Goal: Check status: Check status

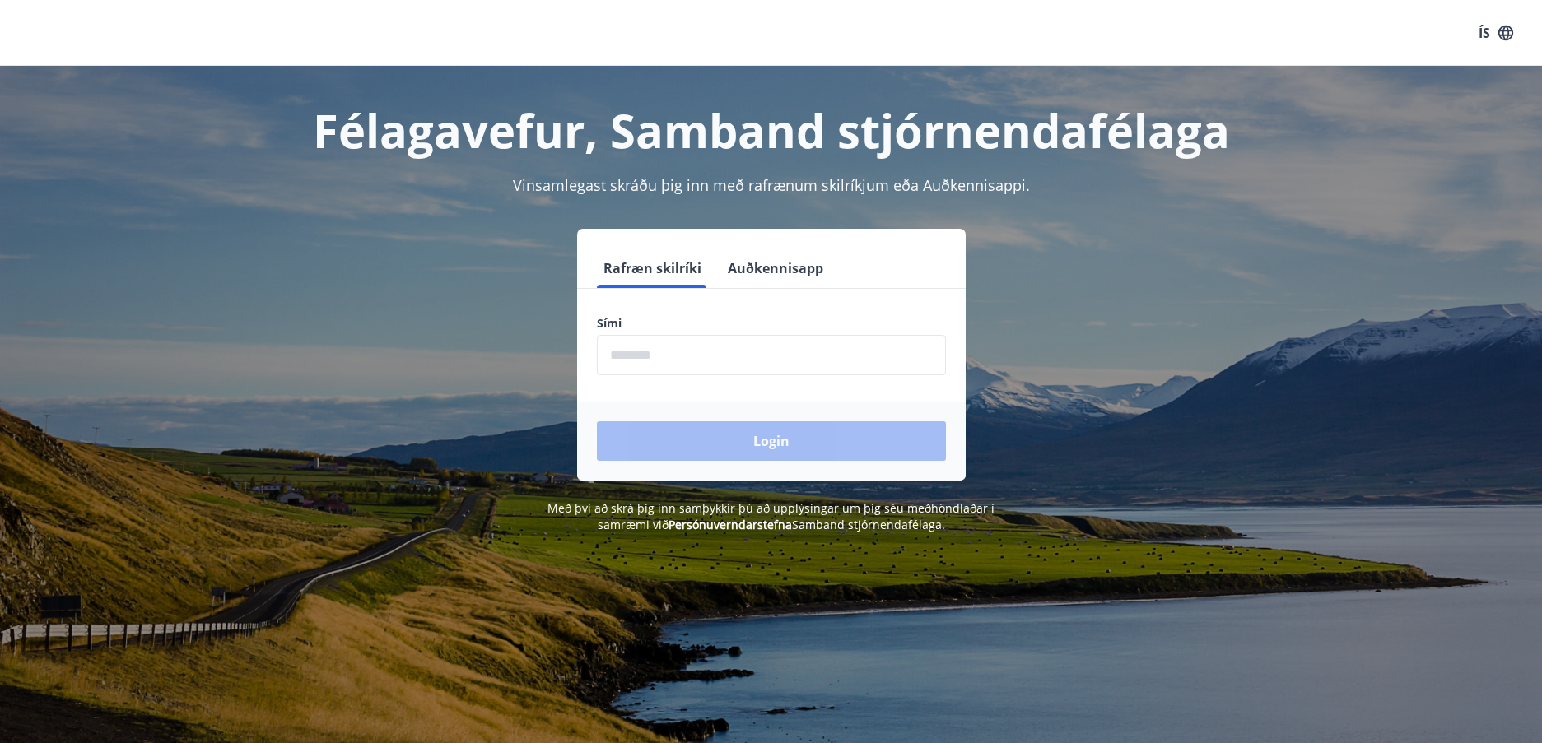
click at [841, 363] on input "phone" at bounding box center [771, 355] width 349 height 40
type input "********"
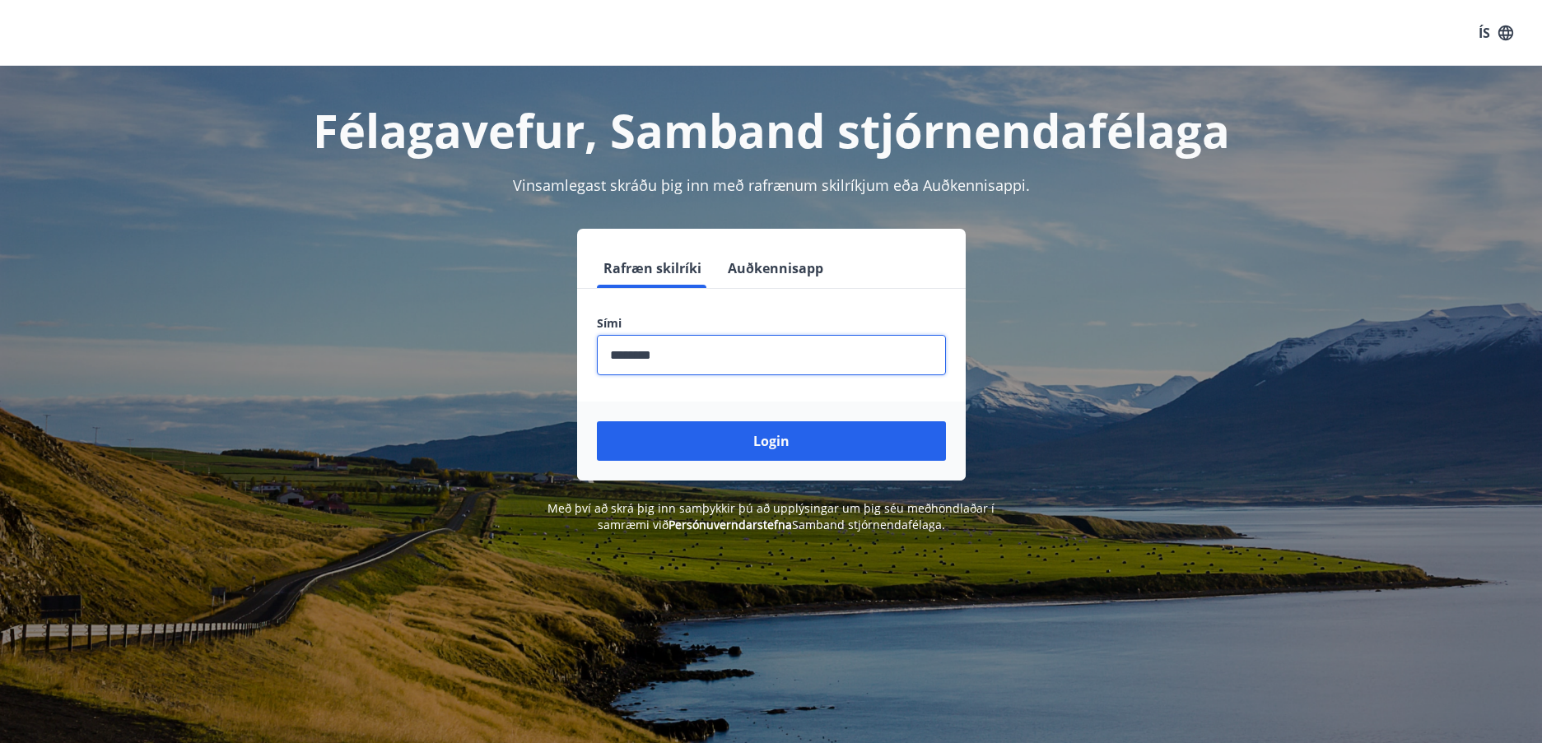
click at [806, 477] on div "Login" at bounding box center [771, 441] width 388 height 79
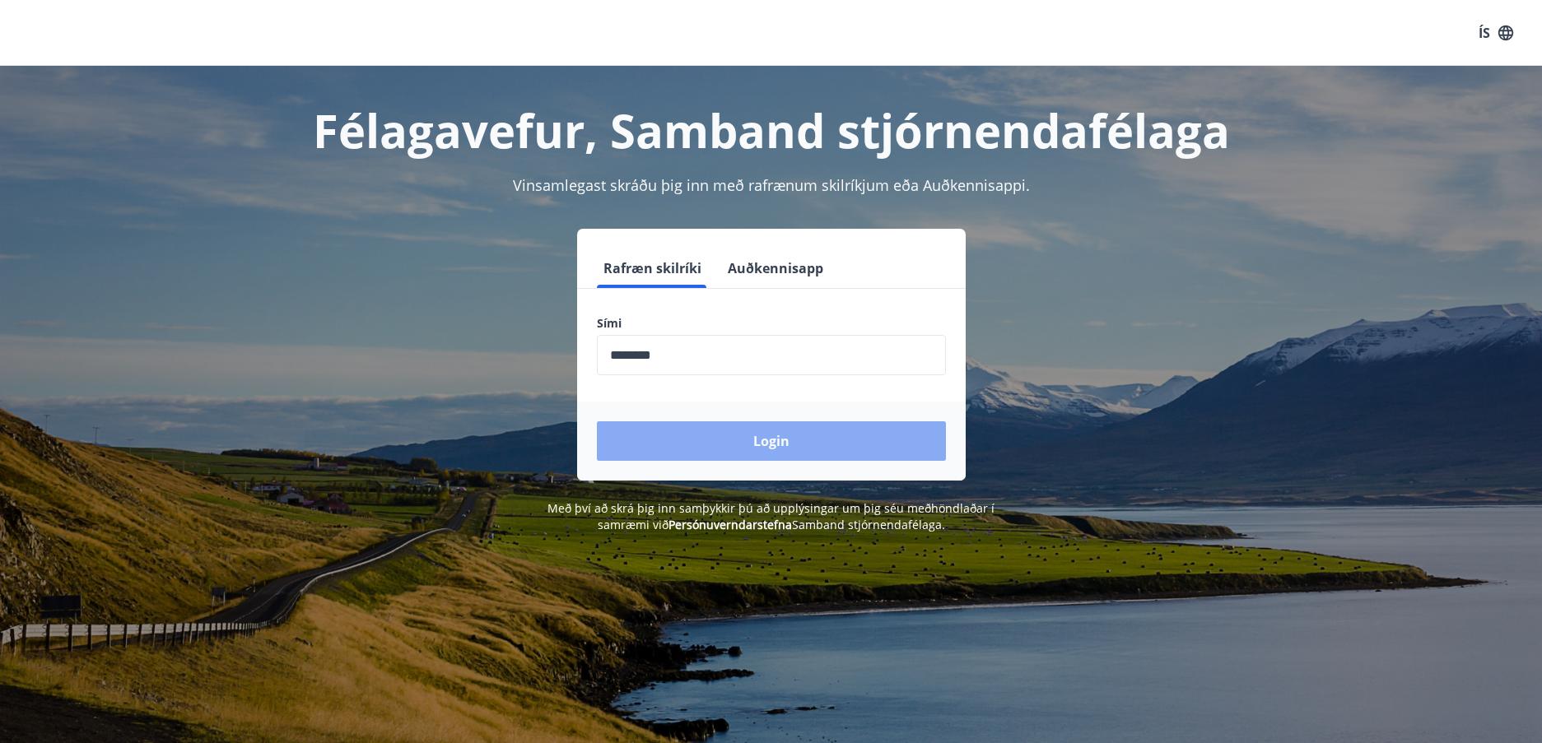
click at [797, 445] on button "Login" at bounding box center [771, 441] width 349 height 40
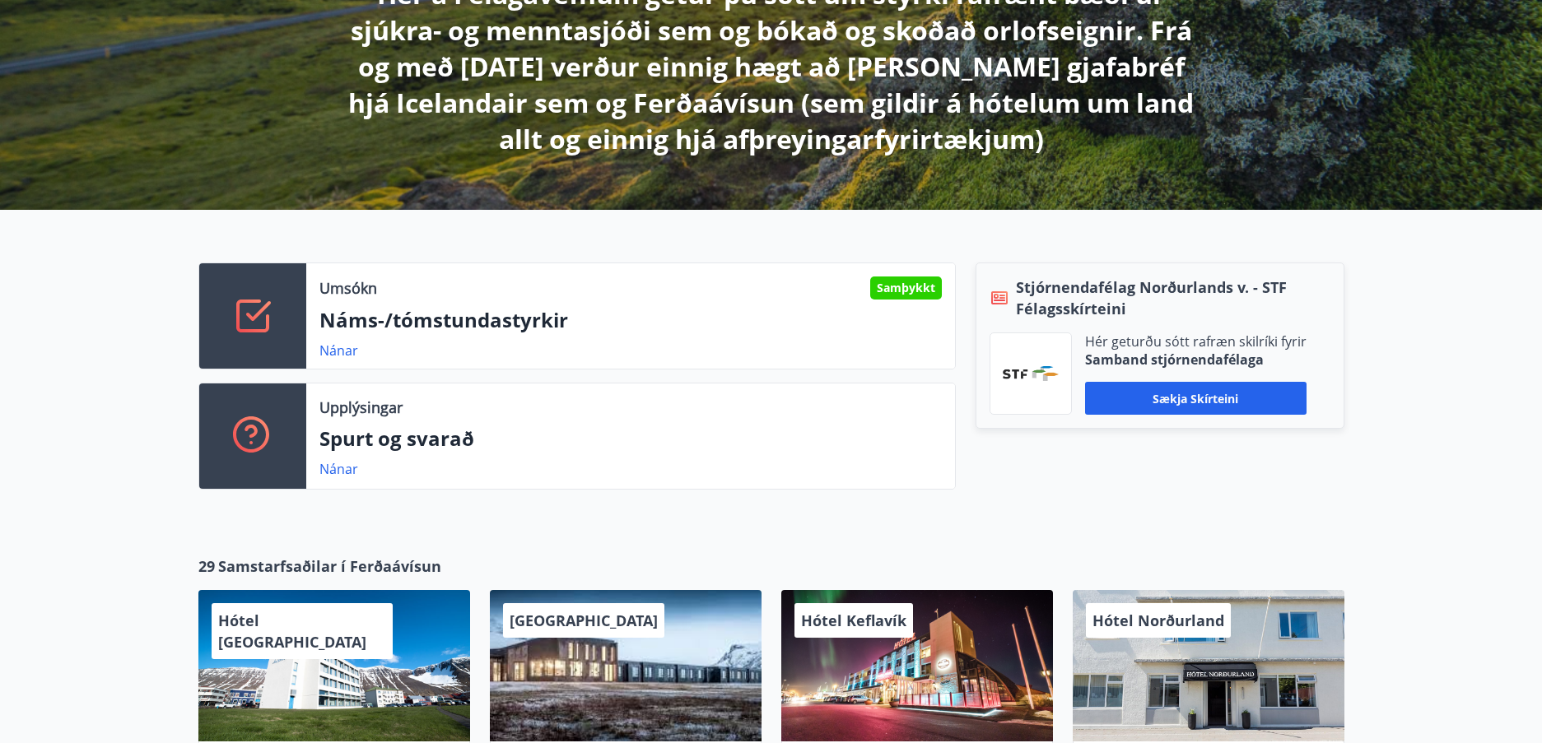
scroll to position [412, 0]
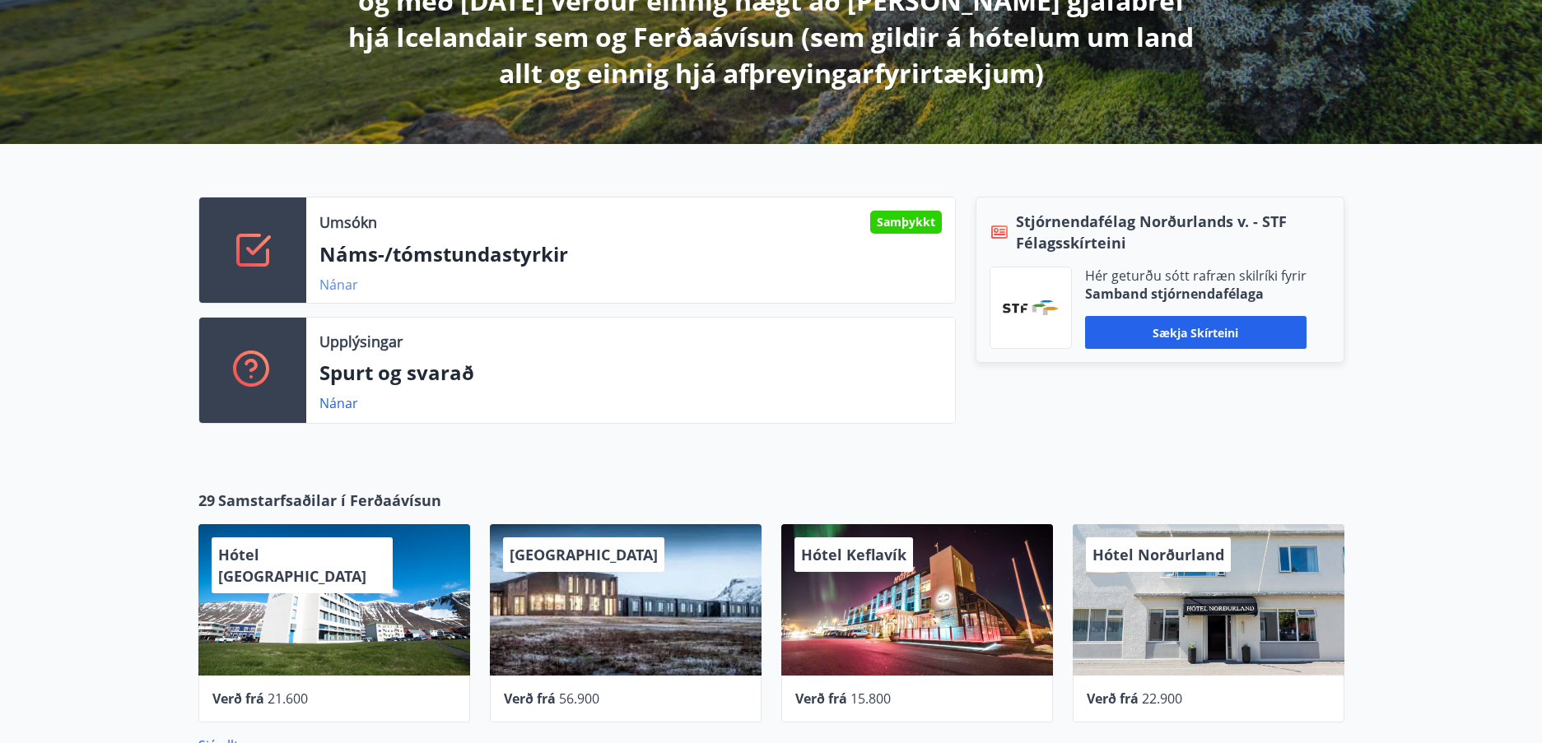
click at [331, 281] on link "Nánar" at bounding box center [338, 285] width 39 height 18
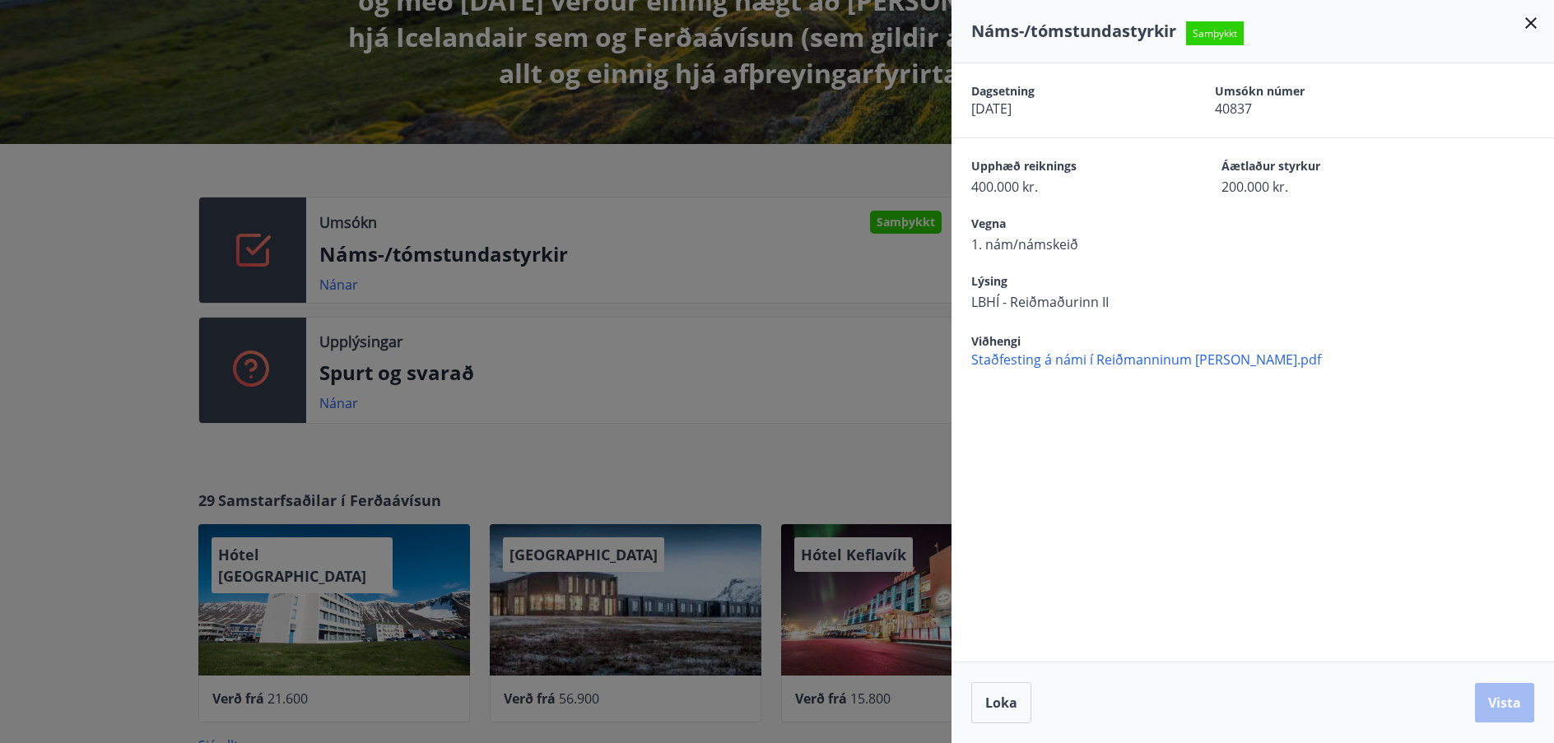
click at [1225, 33] on span "Samþykkt" at bounding box center [1215, 33] width 58 height 24
click at [1533, 21] on icon at bounding box center [1531, 23] width 12 height 12
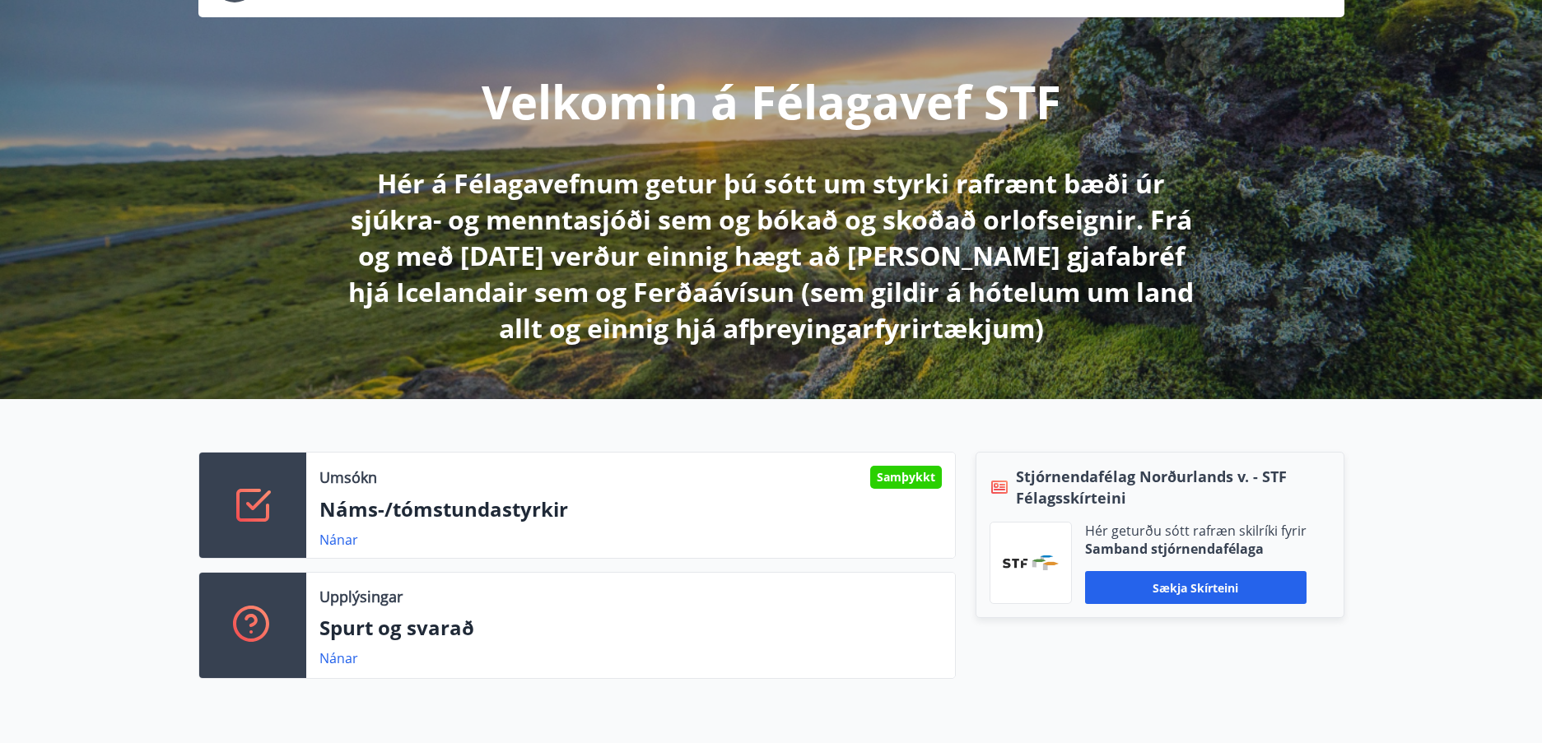
scroll to position [0, 0]
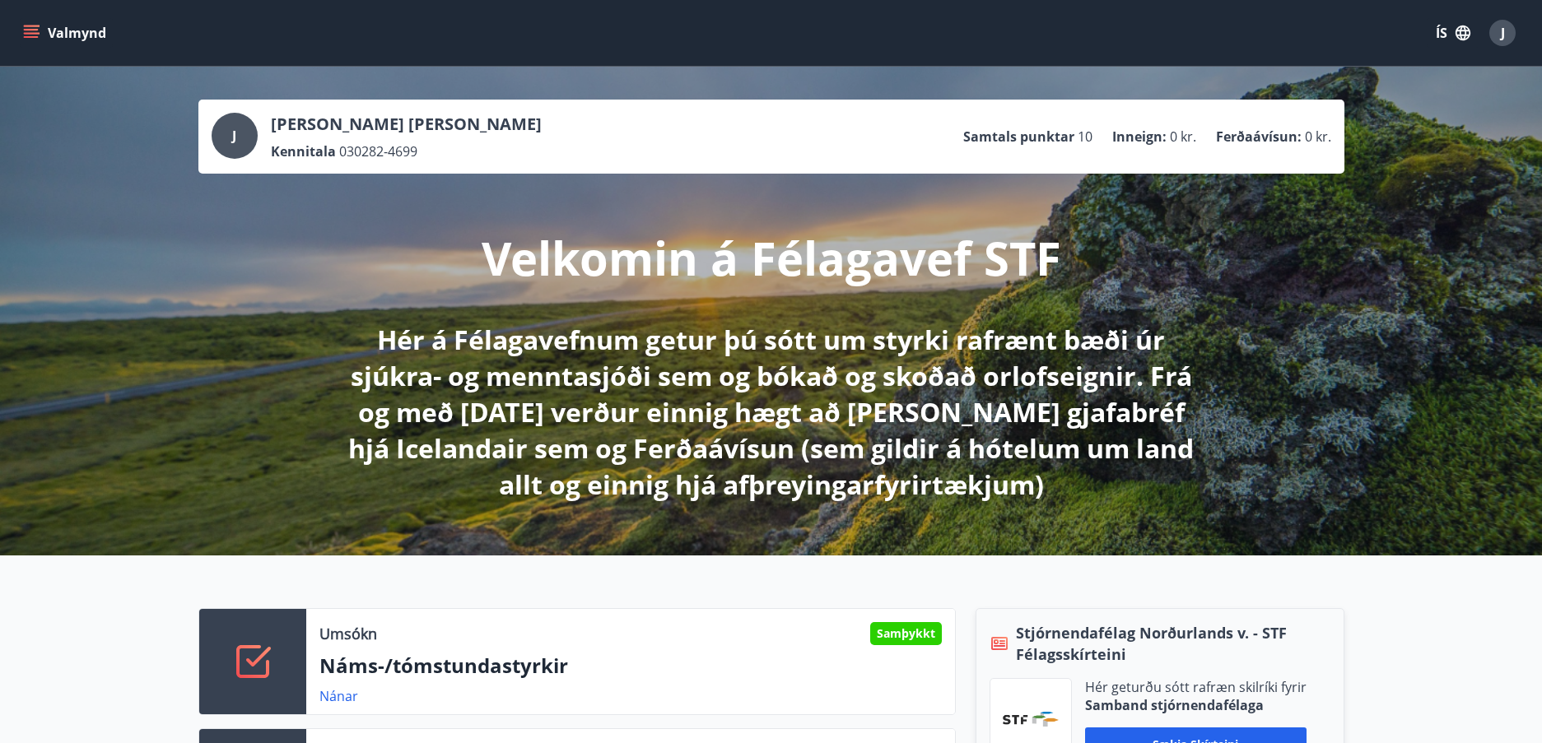
click at [41, 26] on button "Valmynd" at bounding box center [66, 33] width 93 height 30
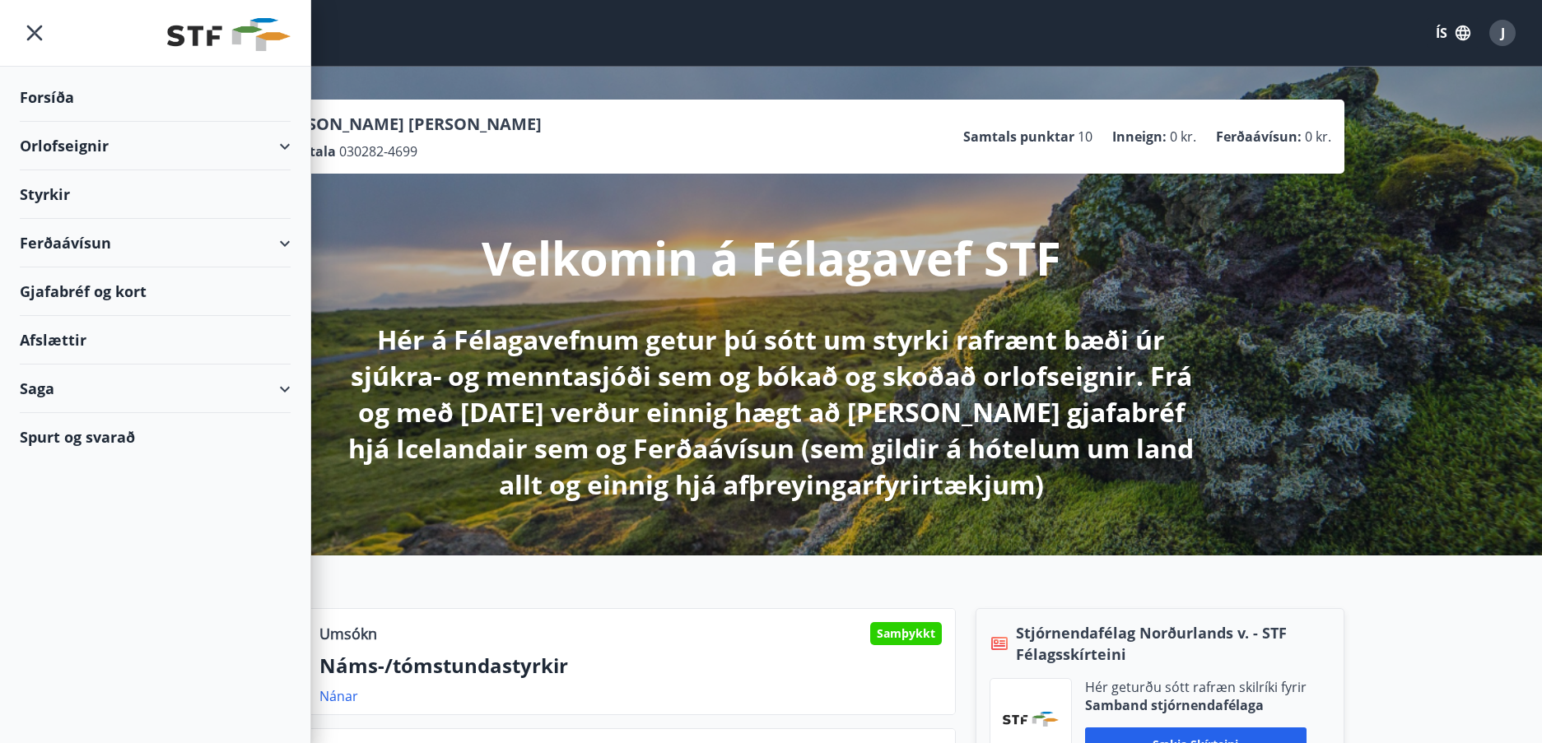
click at [68, 122] on div "Styrkir" at bounding box center [155, 97] width 271 height 49
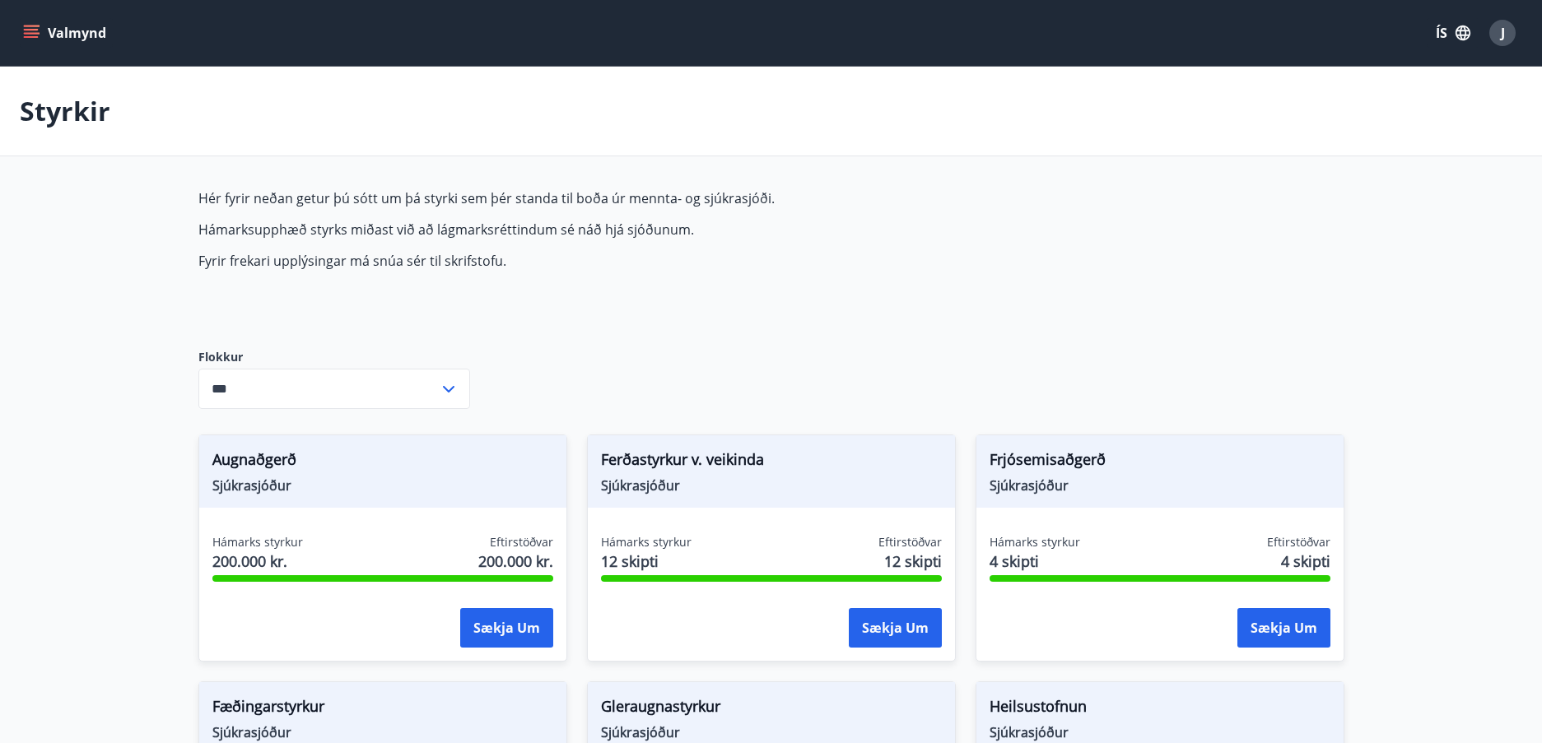
type input "***"
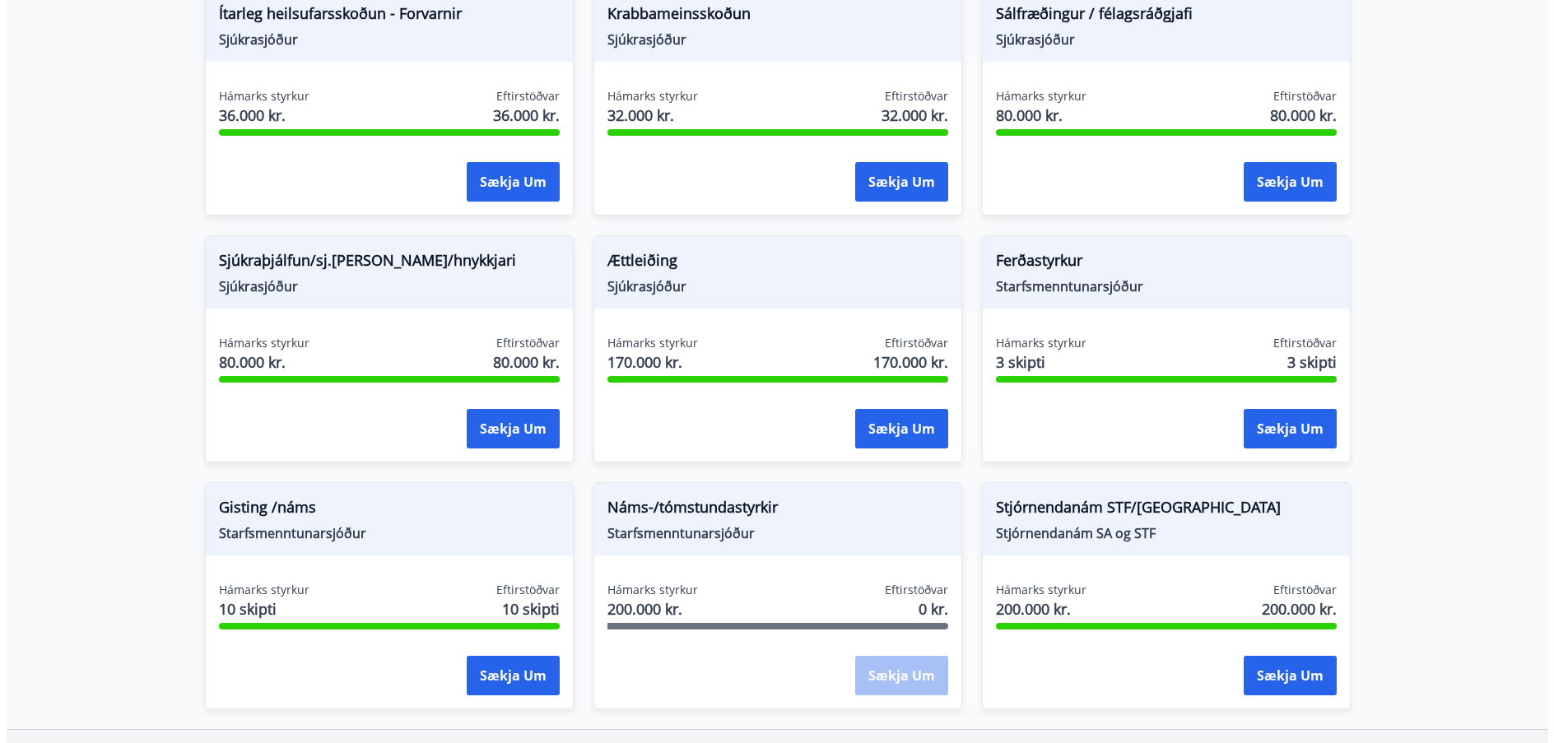
scroll to position [1311, 0]
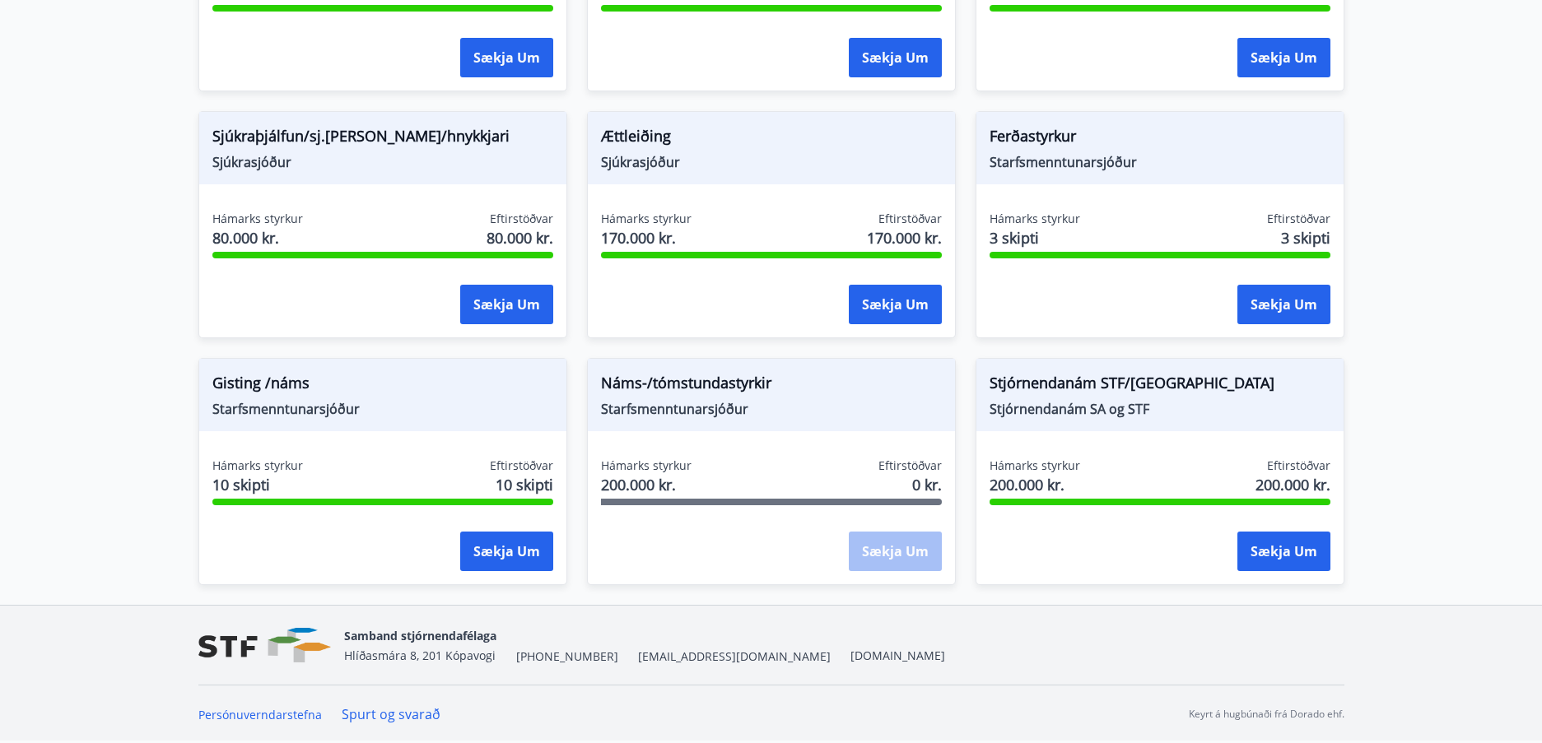
click at [658, 401] on span "Starfsmenntunarsjóður" at bounding box center [771, 409] width 341 height 18
click at [1248, 542] on button "Sækja um" at bounding box center [1283, 552] width 93 height 40
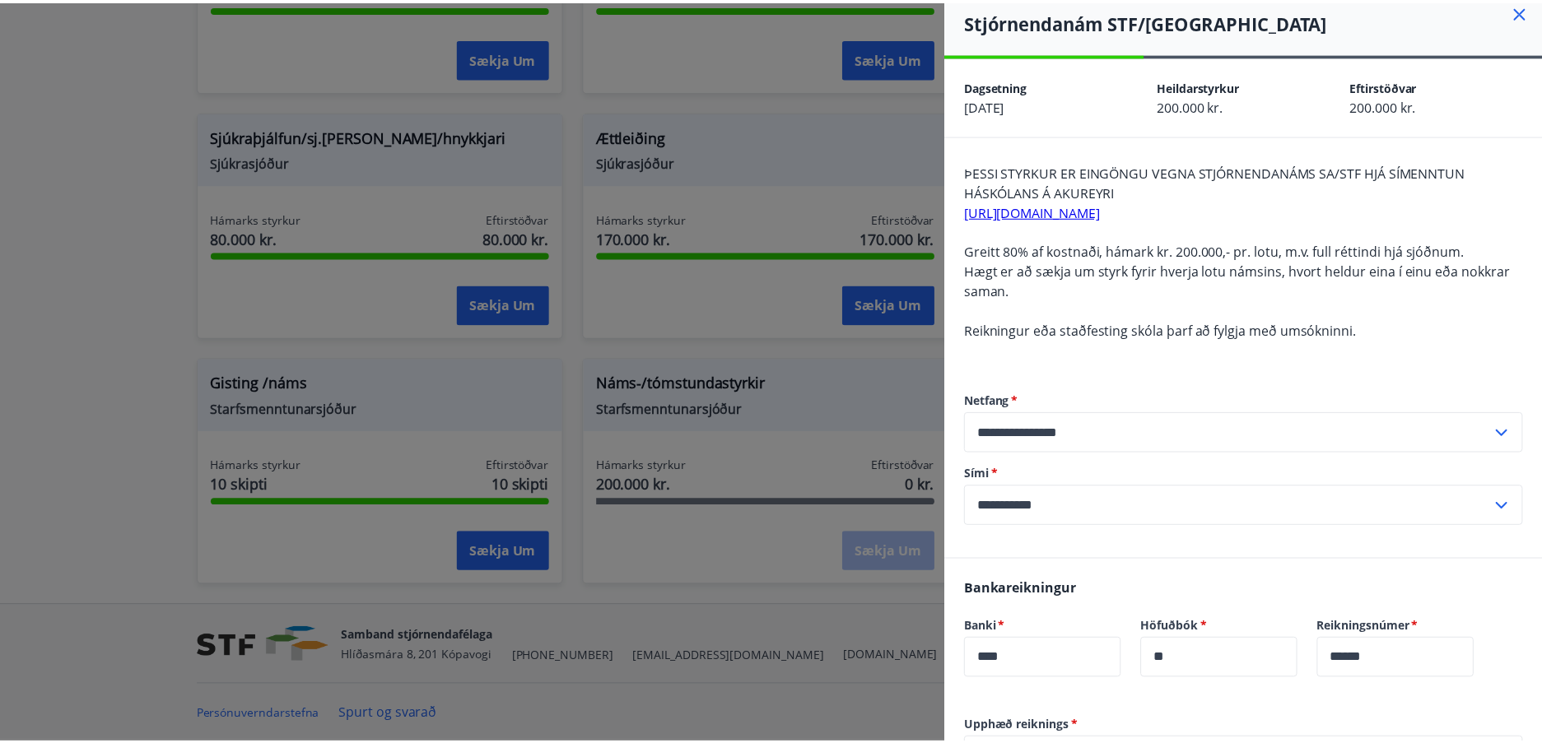
scroll to position [0, 0]
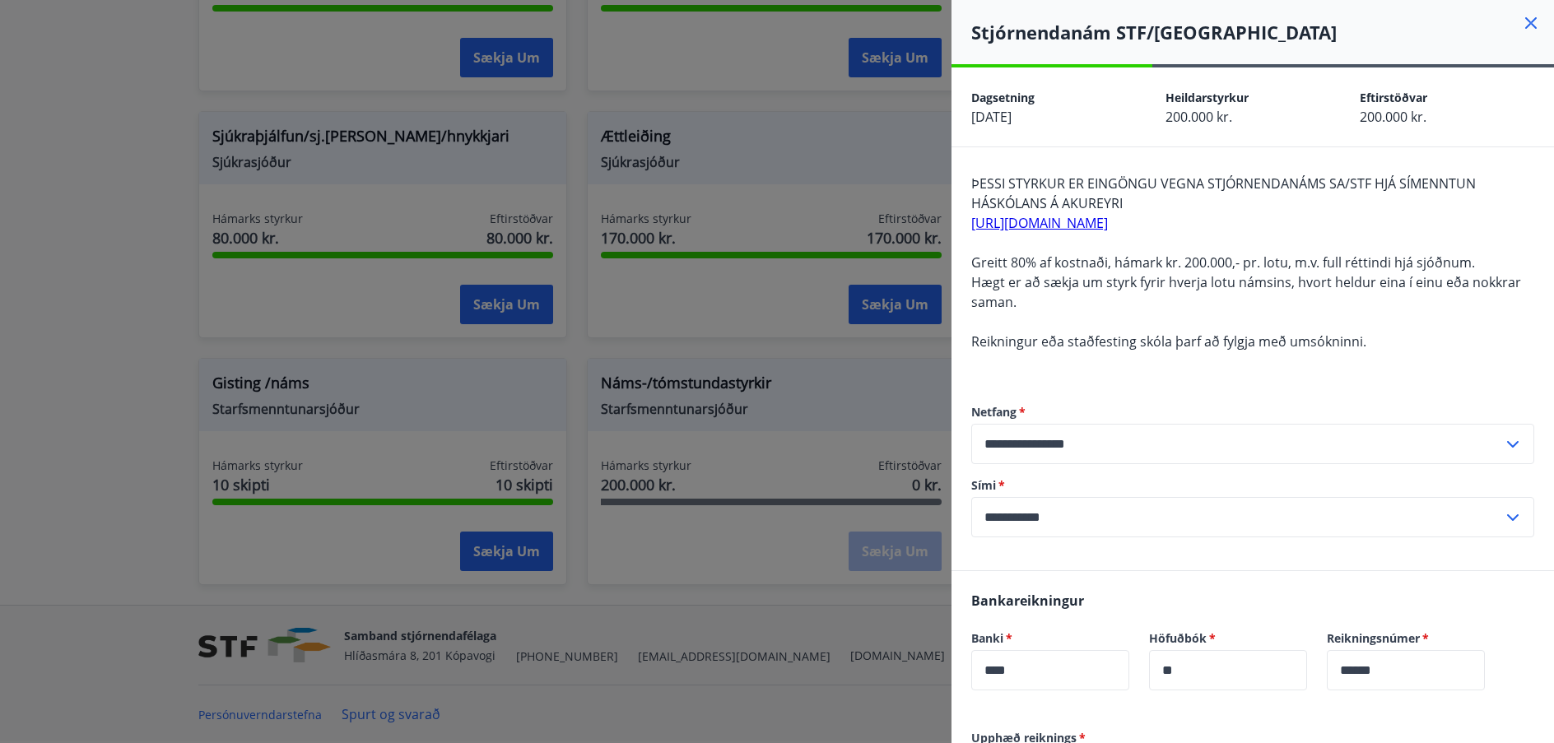
click at [1523, 21] on icon at bounding box center [1531, 23] width 20 height 20
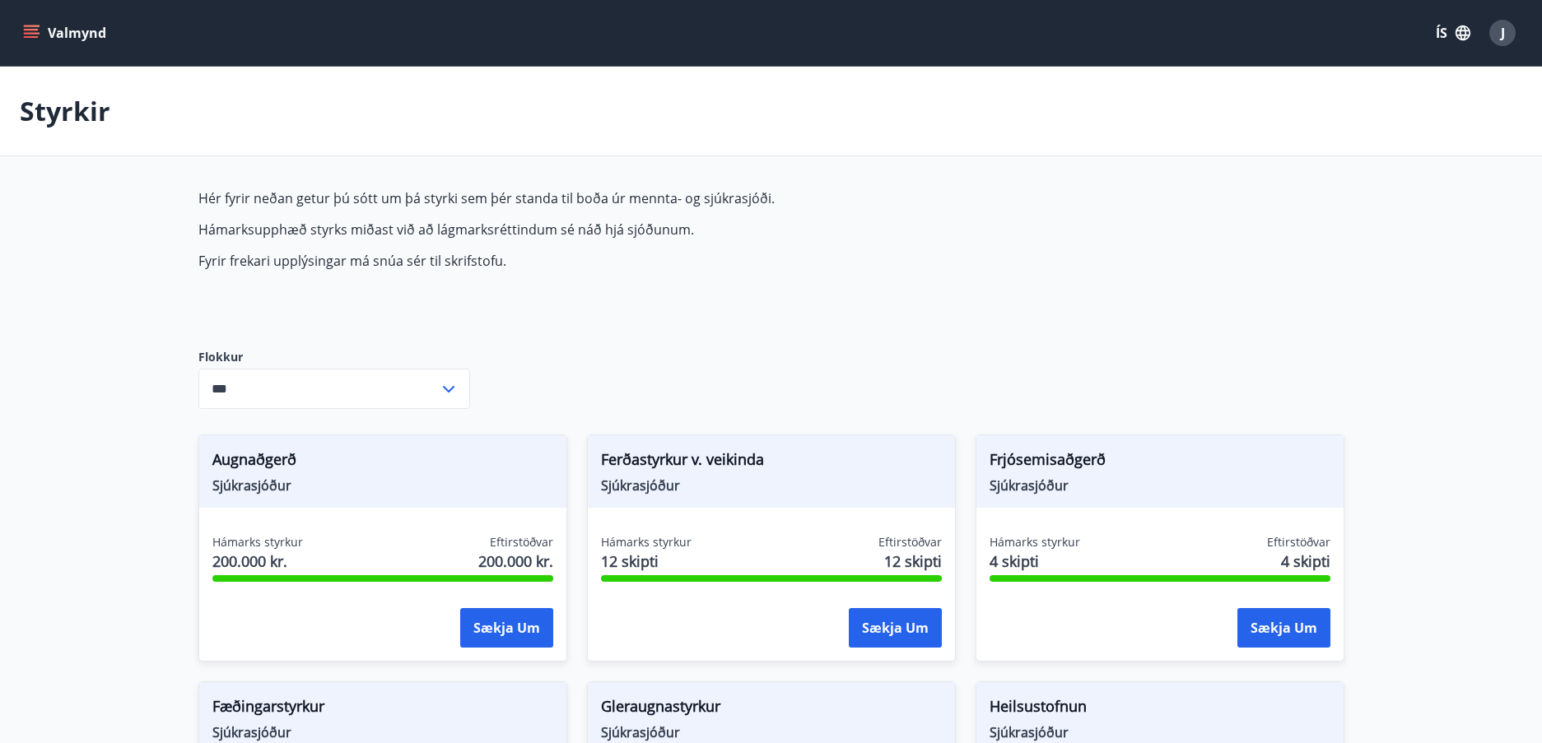
click at [32, 24] on button "Valmynd" at bounding box center [66, 33] width 93 height 30
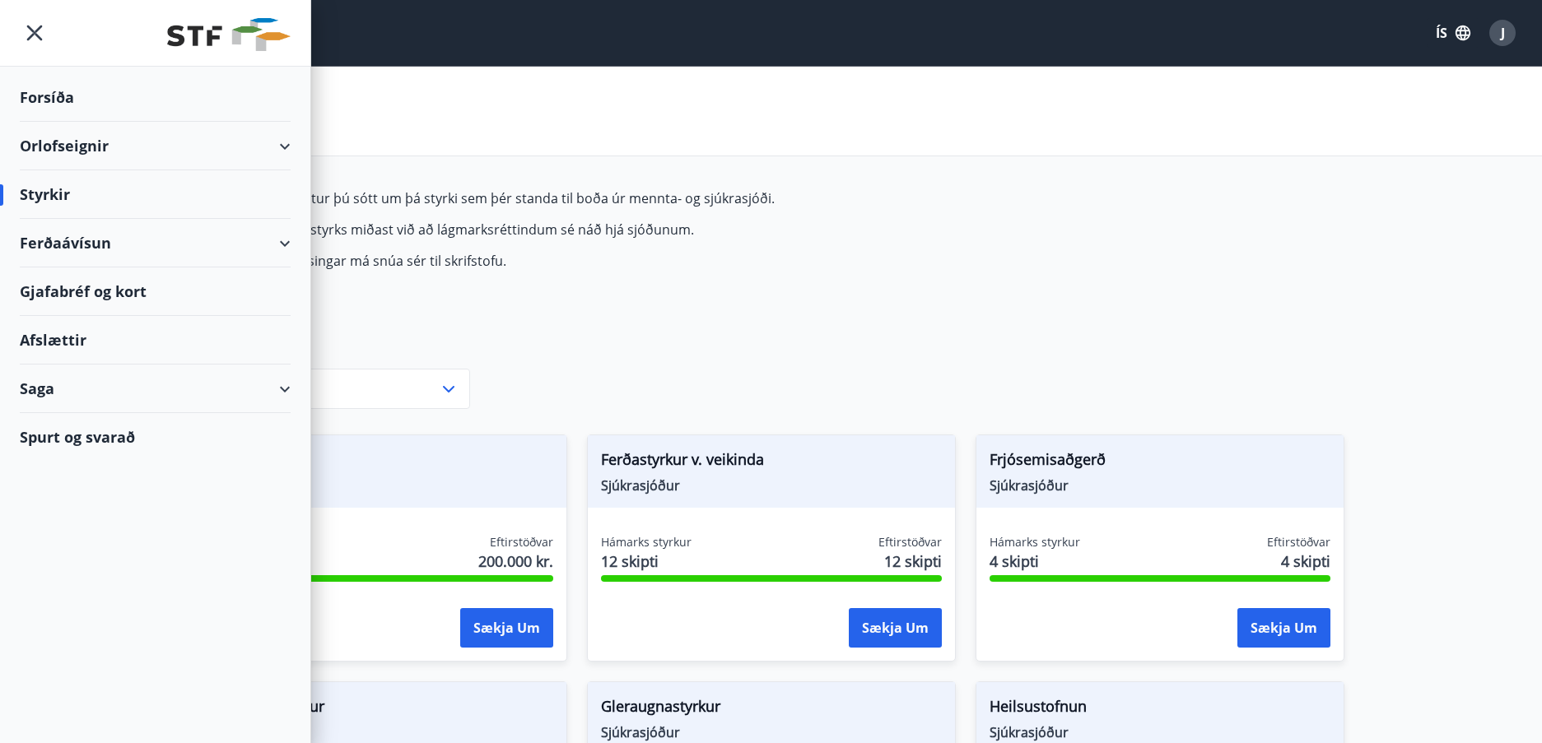
click at [87, 430] on div "Spurt og svarað" at bounding box center [155, 437] width 271 height 48
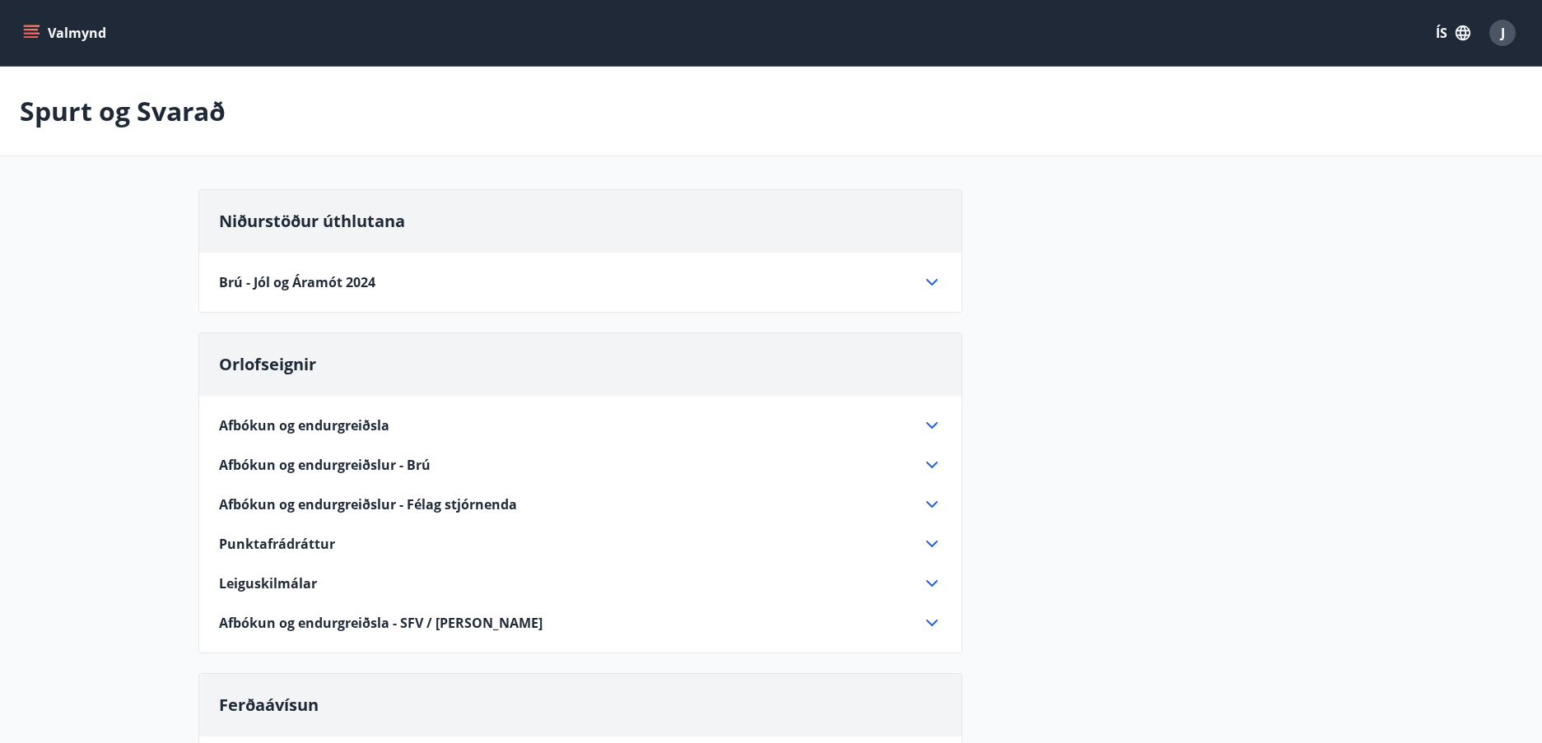
click at [930, 286] on icon at bounding box center [932, 282] width 20 height 20
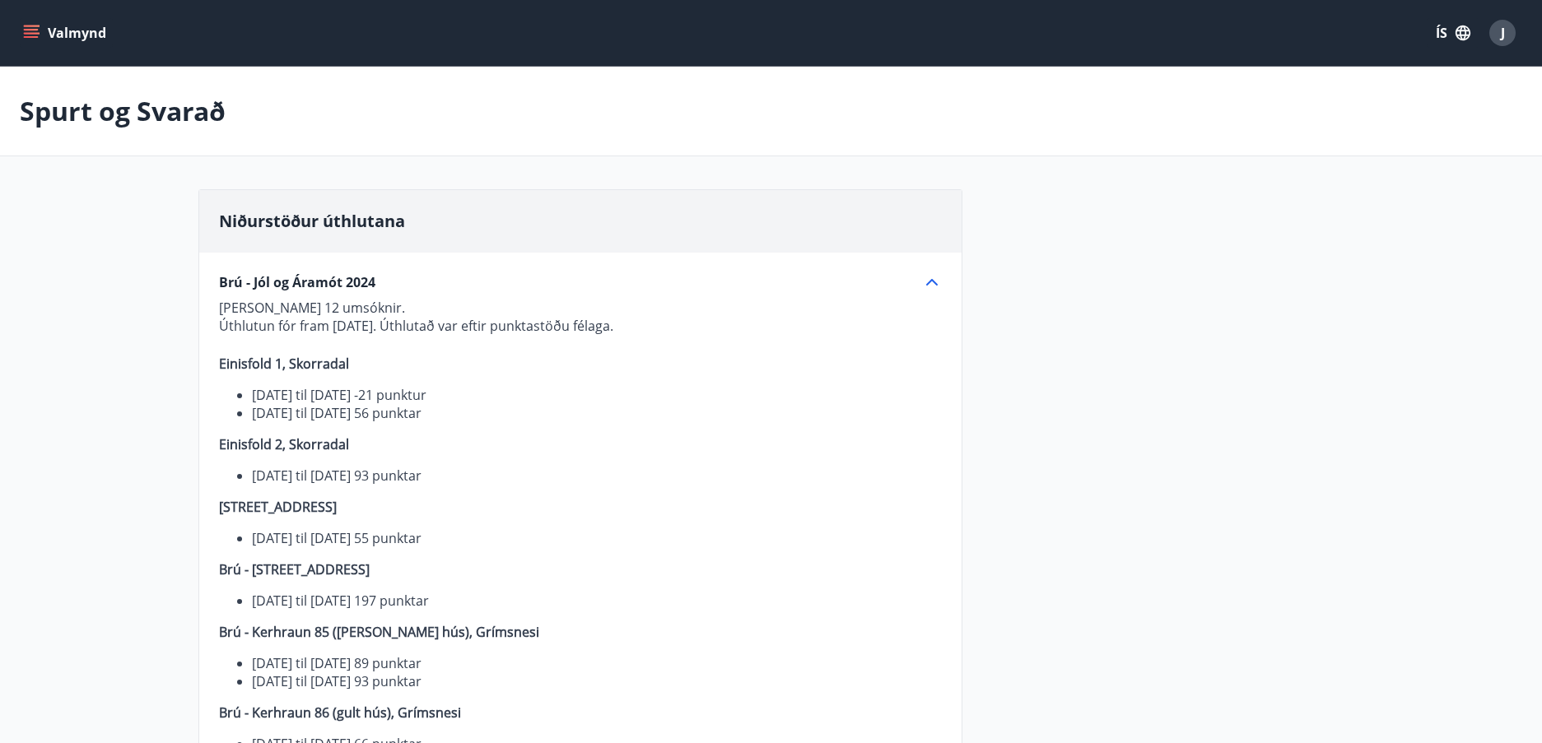
click at [932, 286] on icon at bounding box center [932, 282] width 20 height 20
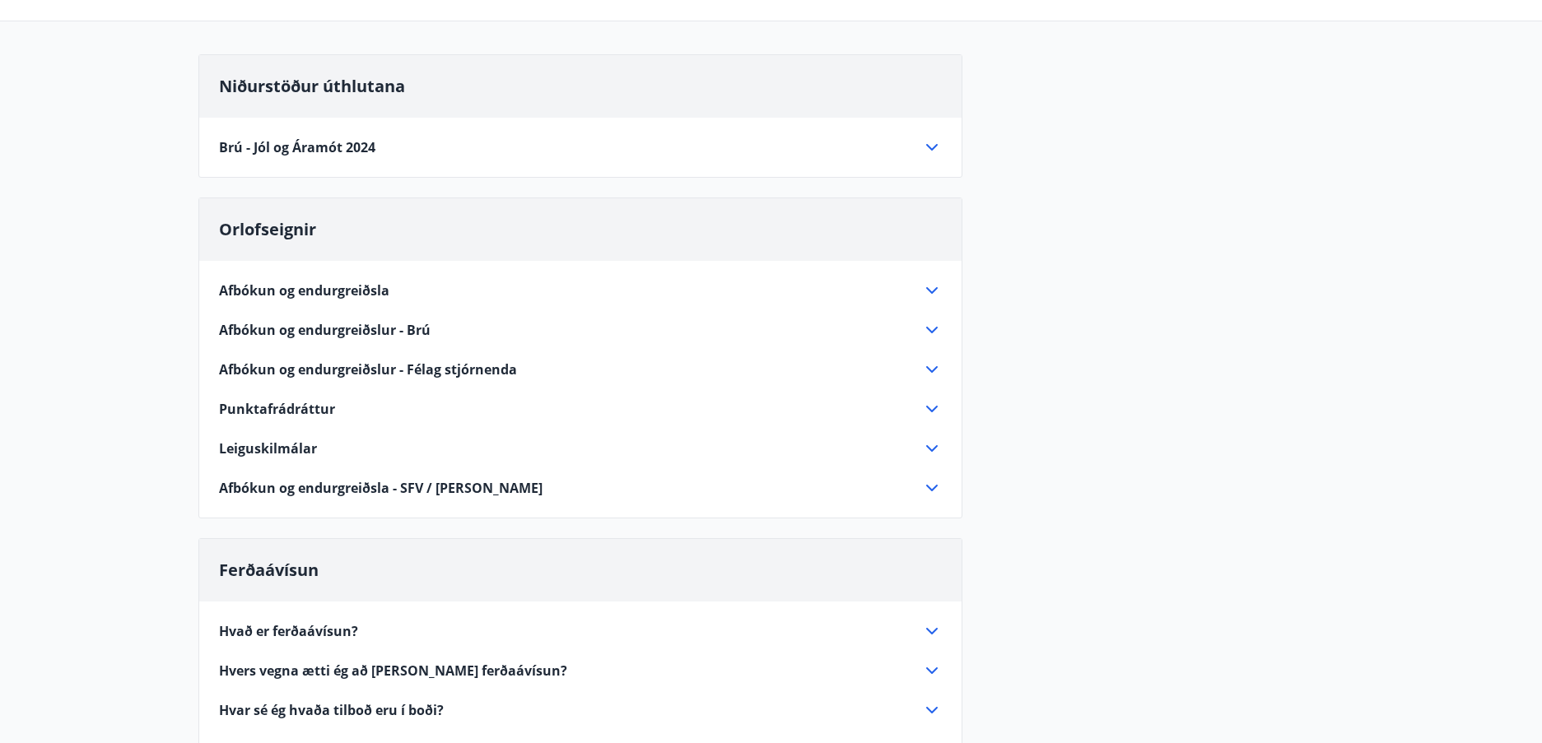
scroll to position [165, 0]
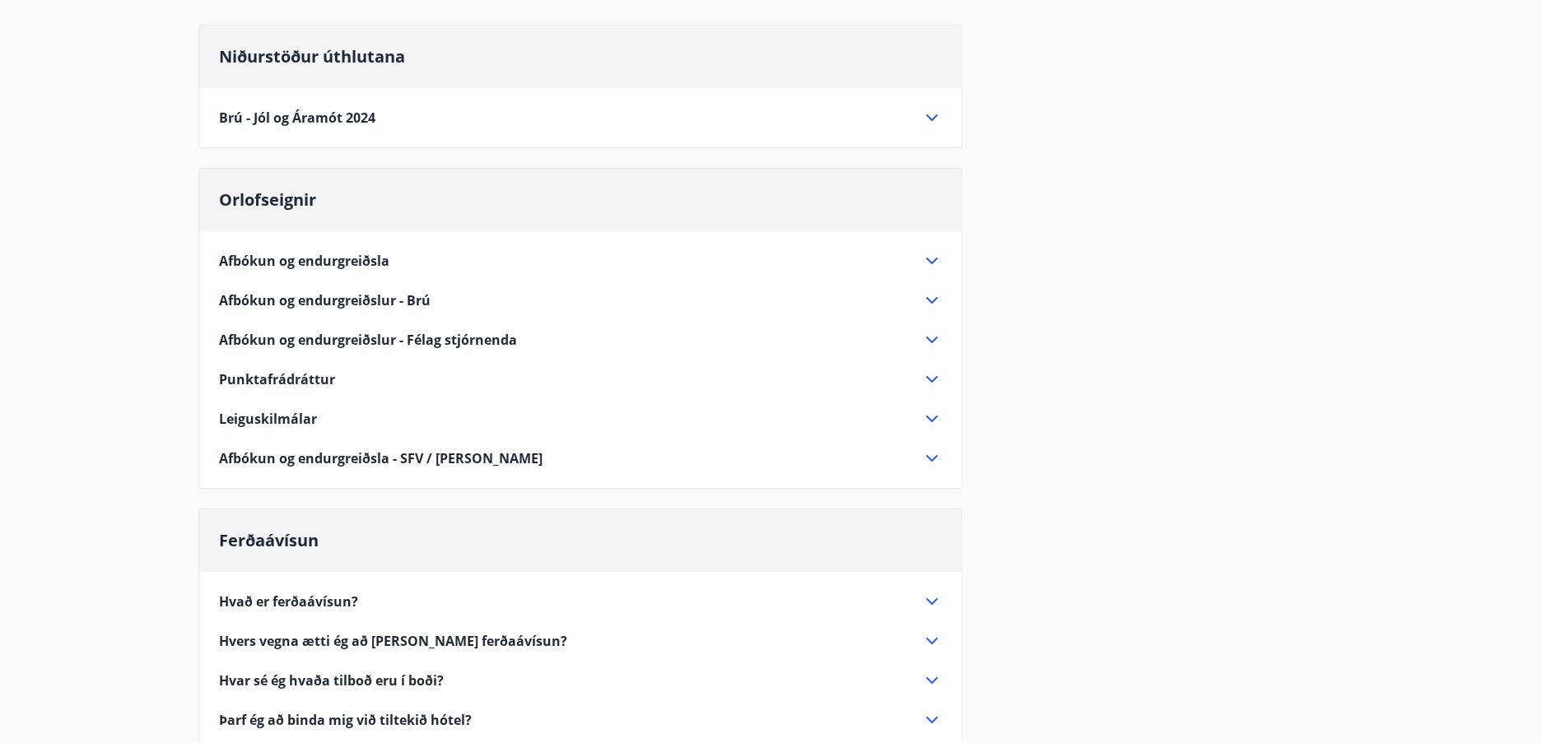
click at [940, 338] on icon at bounding box center [932, 340] width 20 height 20
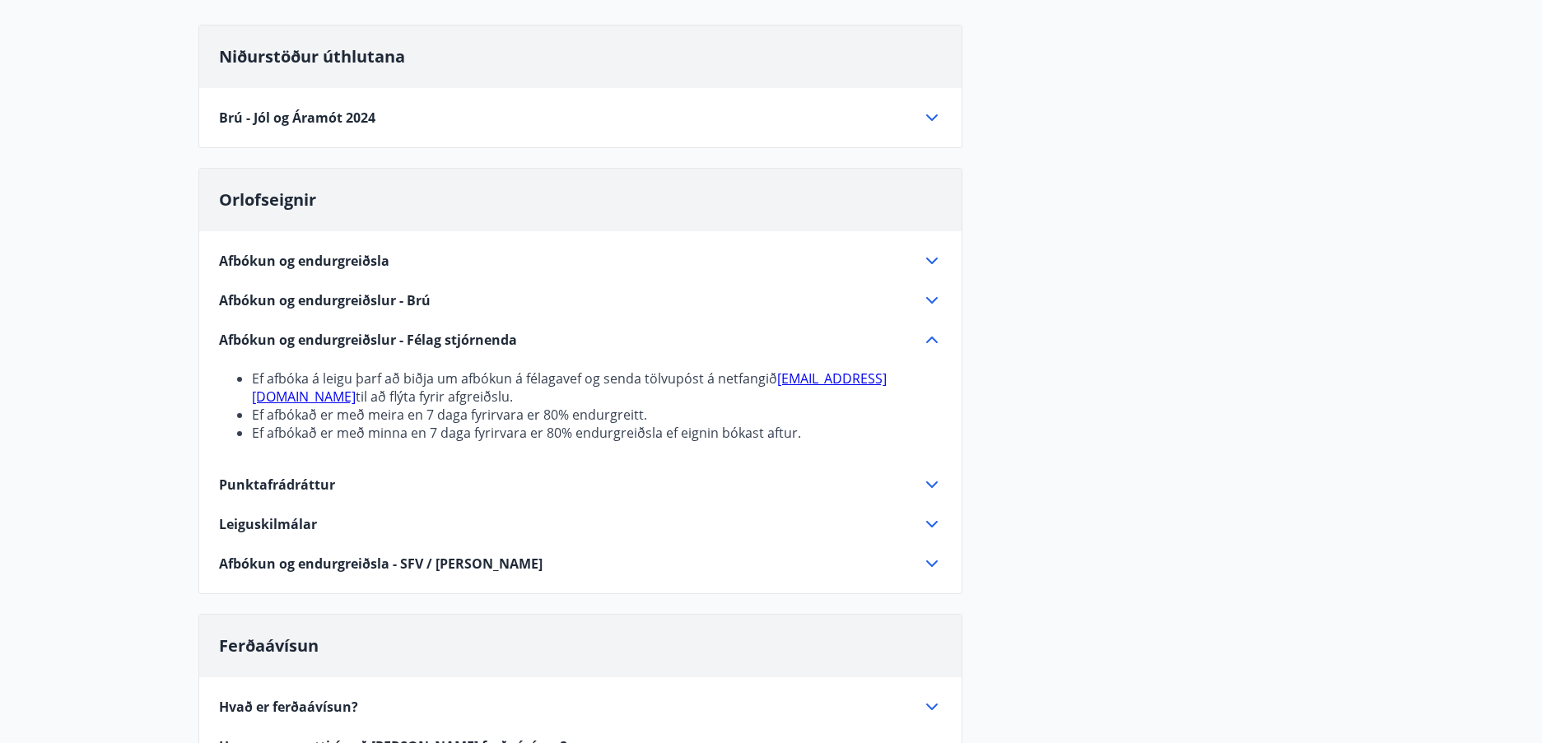
click at [935, 339] on icon at bounding box center [932, 340] width 20 height 20
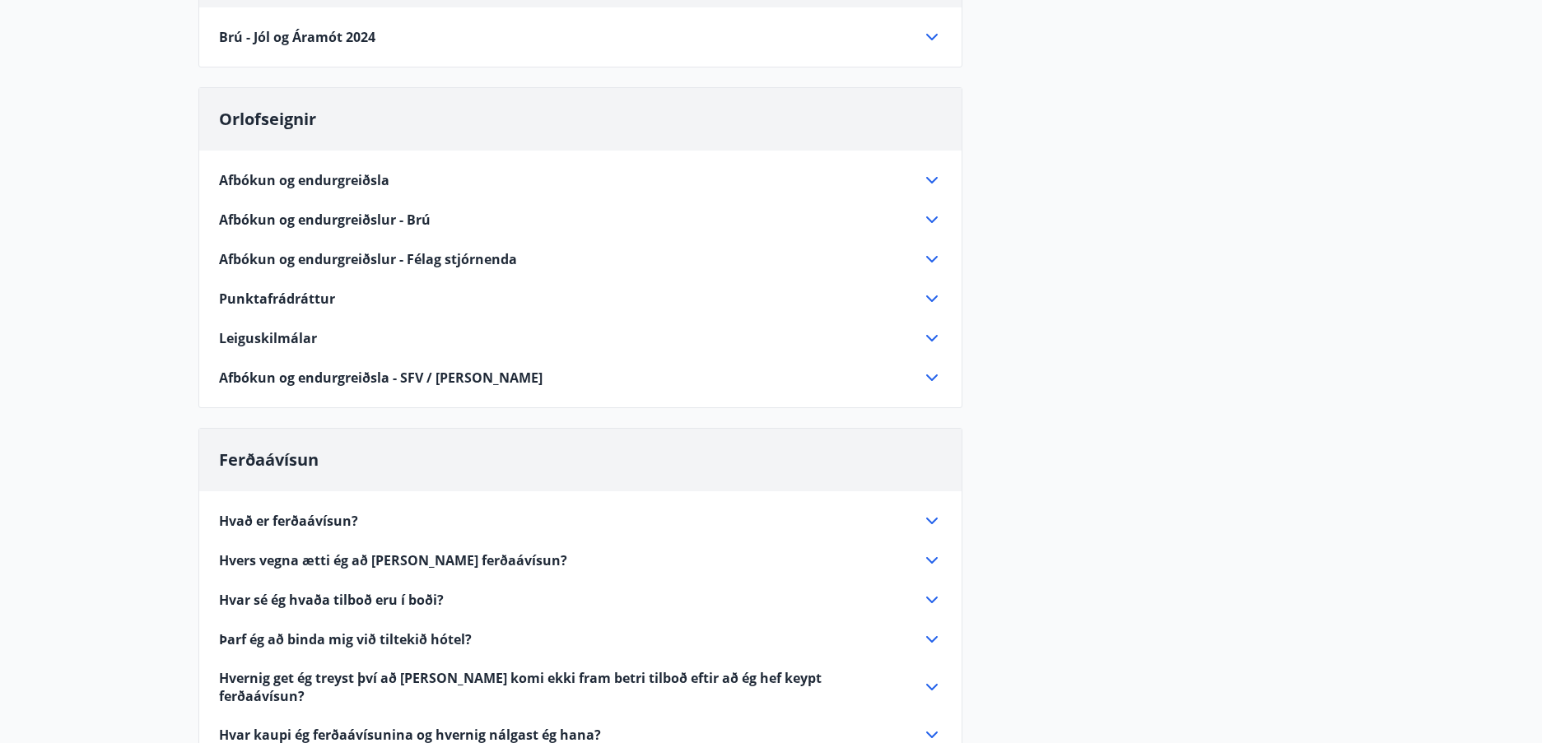
scroll to position [329, 0]
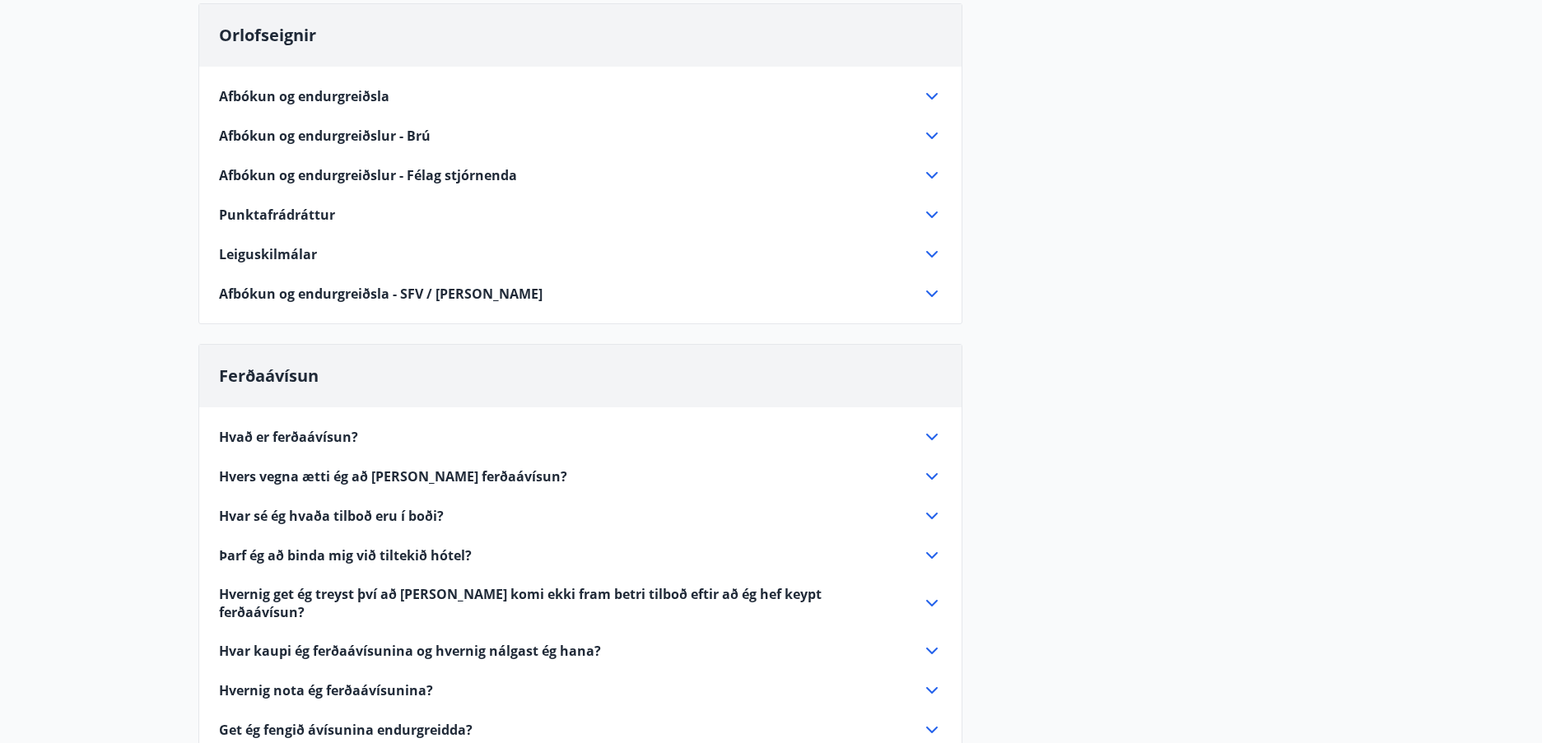
click at [925, 291] on icon at bounding box center [932, 294] width 20 height 20
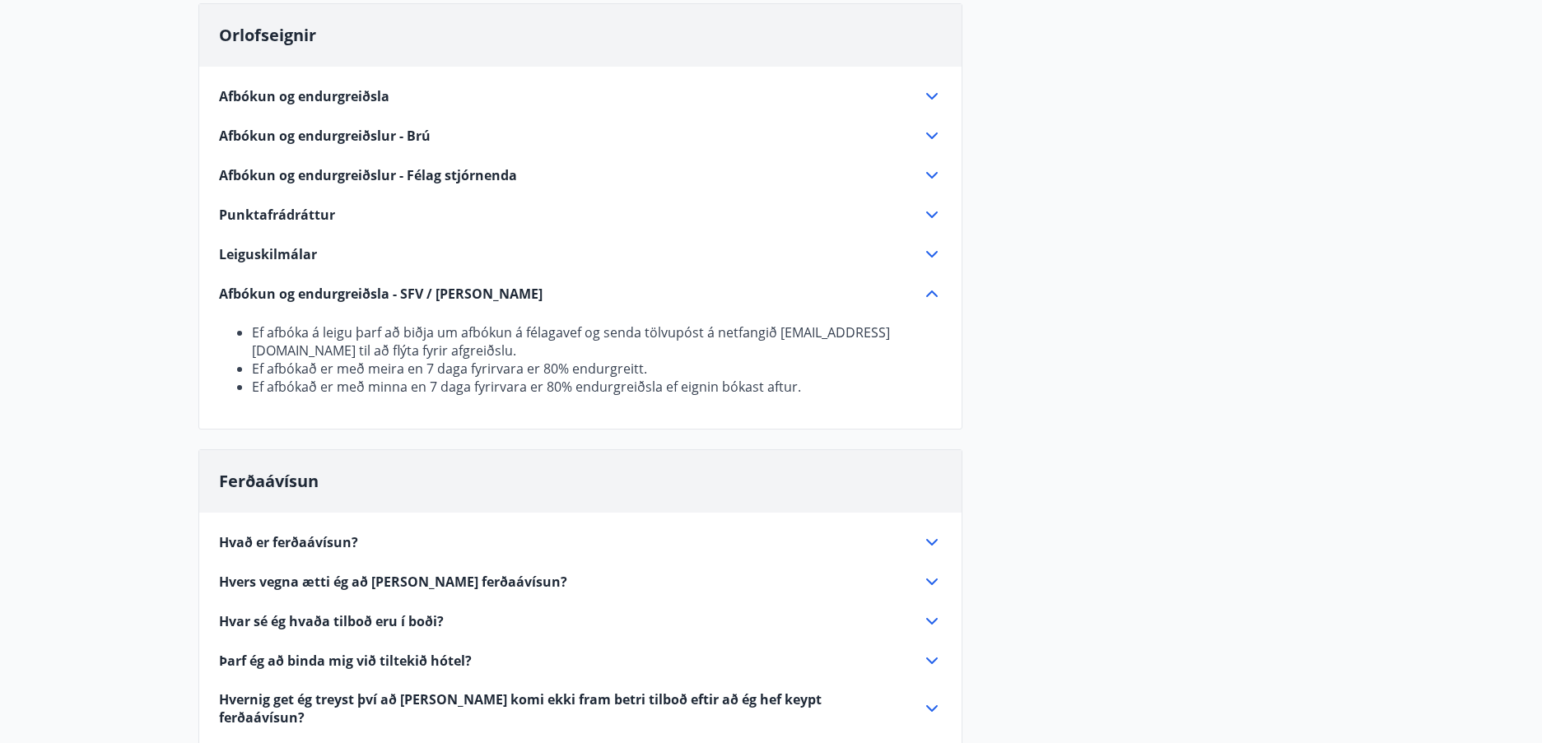
click at [935, 291] on icon at bounding box center [932, 294] width 20 height 20
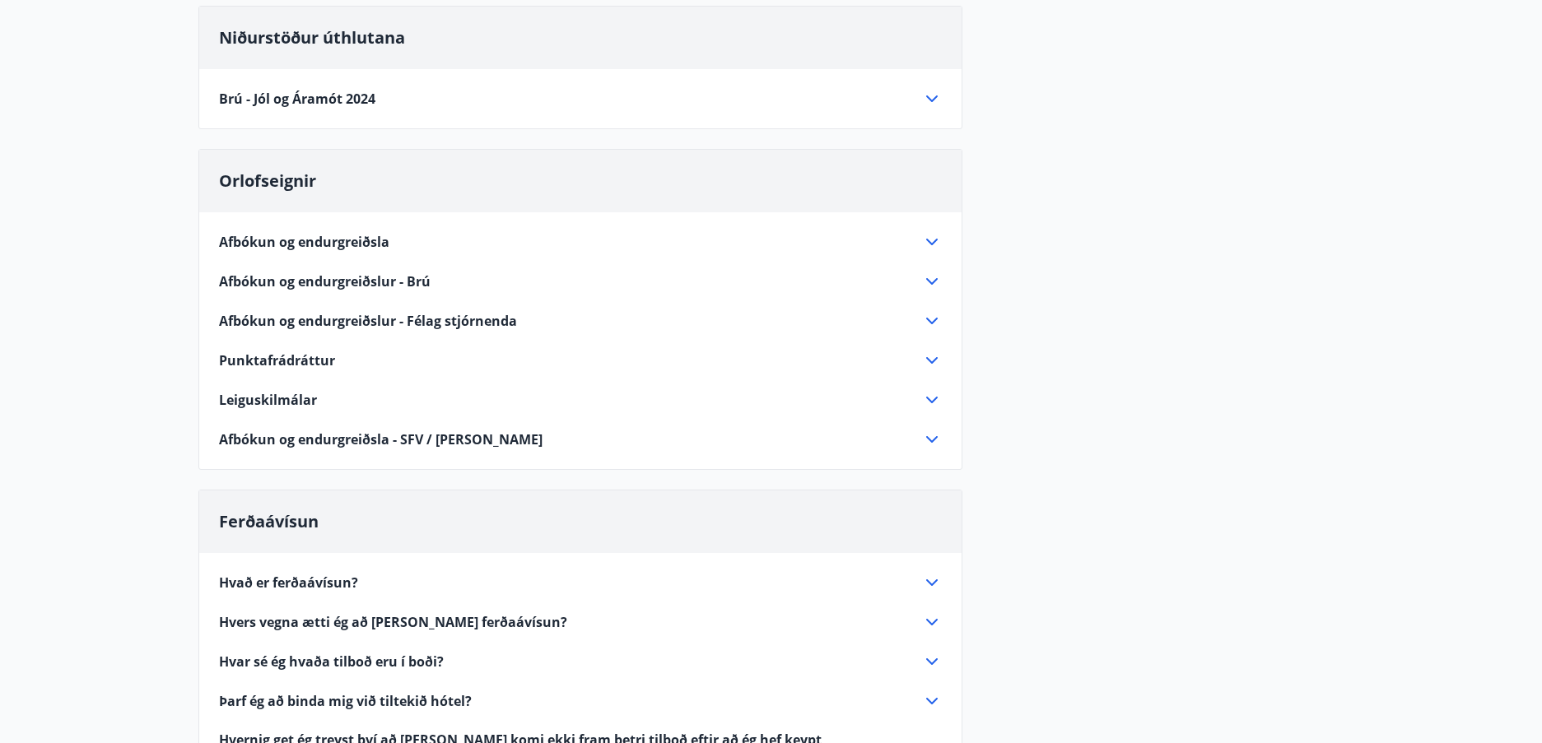
scroll to position [0, 0]
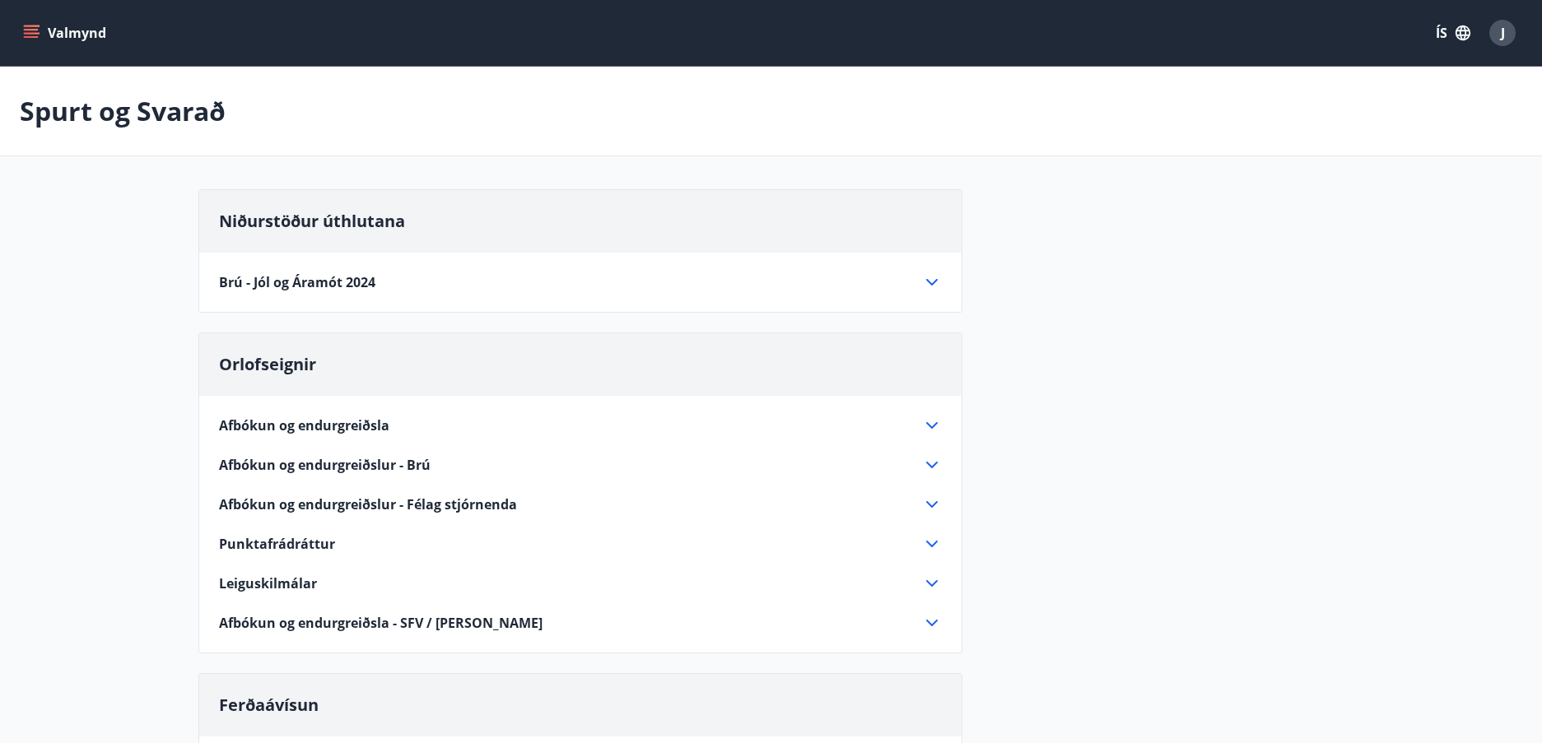
click at [31, 35] on icon "menu" at bounding box center [31, 33] width 16 height 16
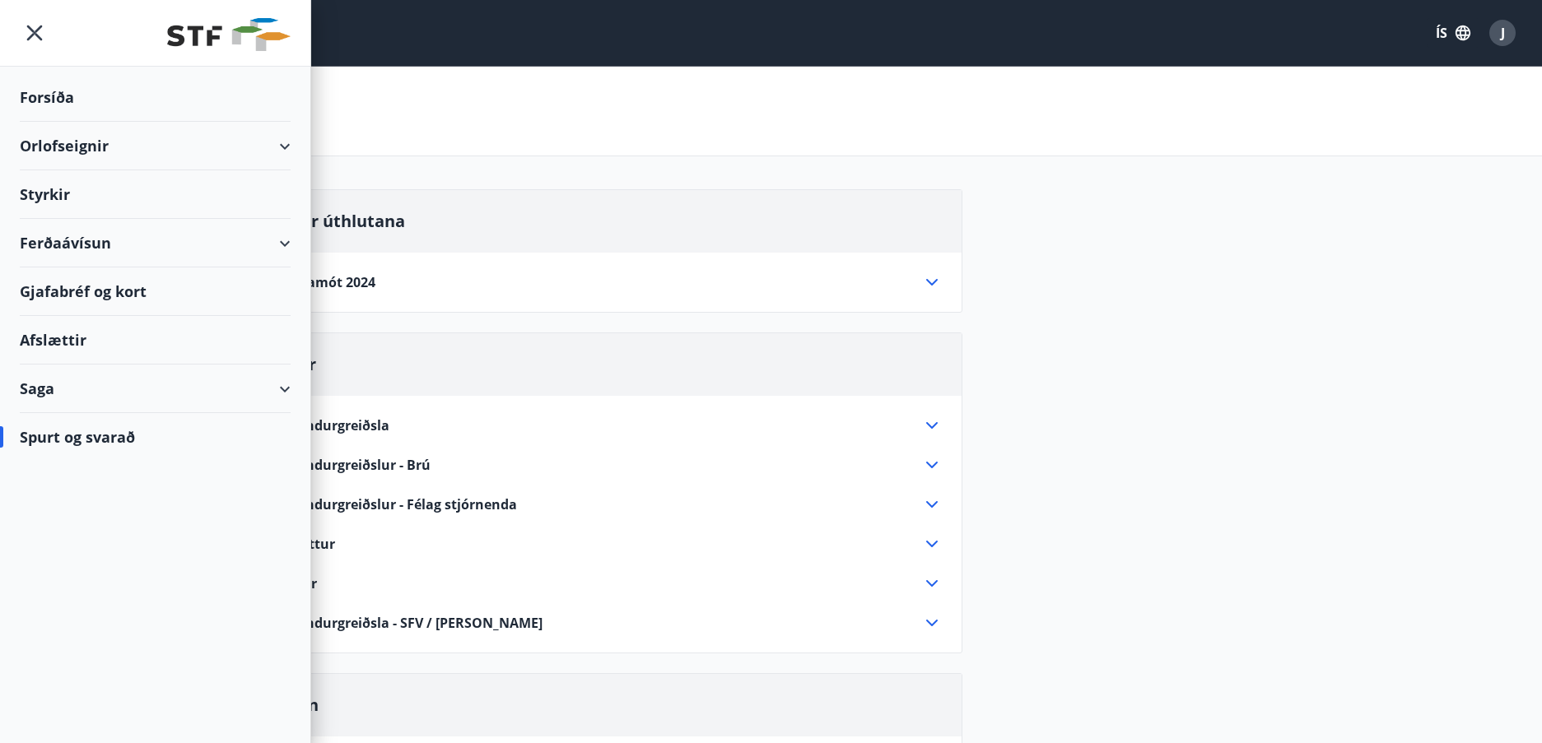
click at [77, 395] on div "Saga" at bounding box center [155, 389] width 271 height 49
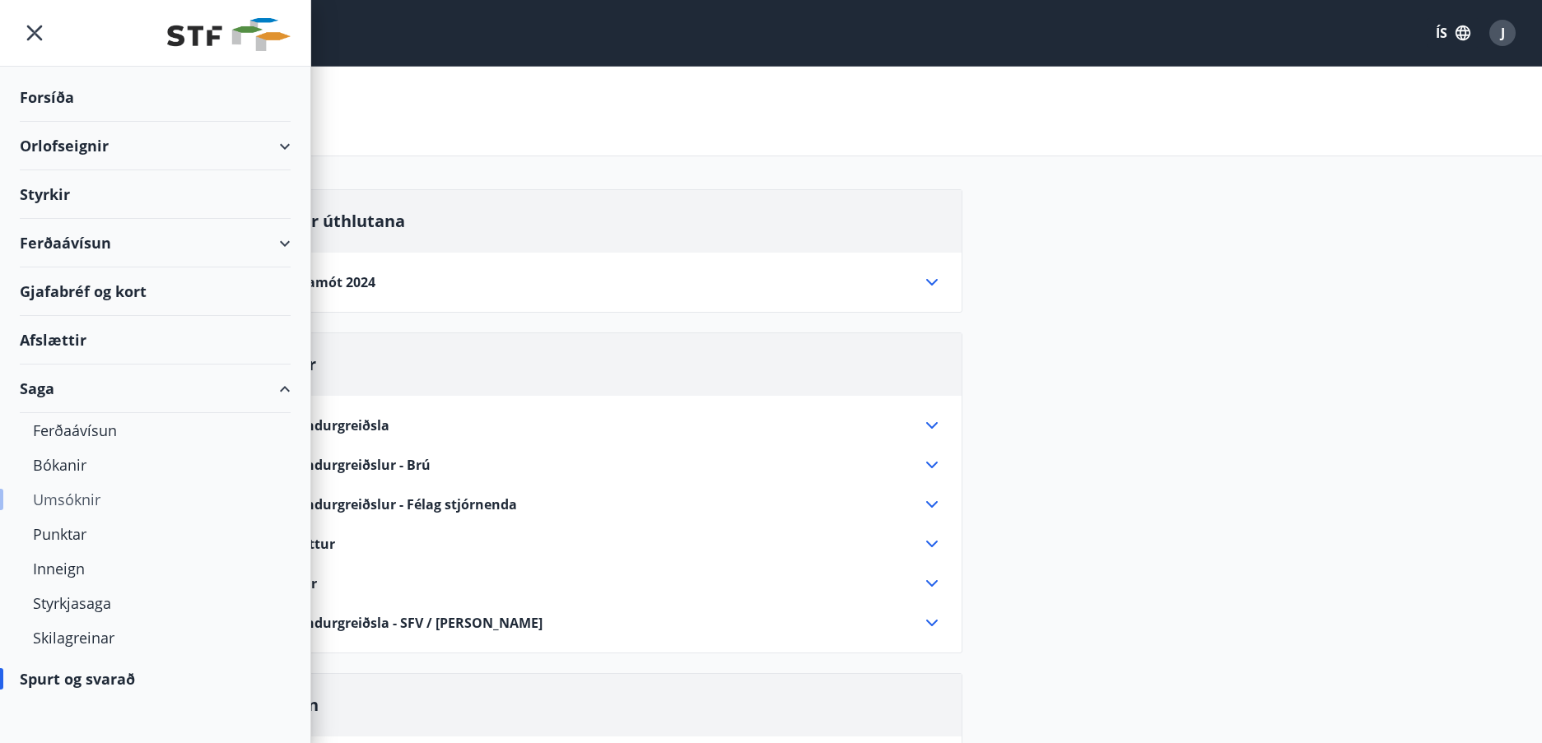
click at [89, 503] on div "Umsóknir" at bounding box center [155, 499] width 244 height 35
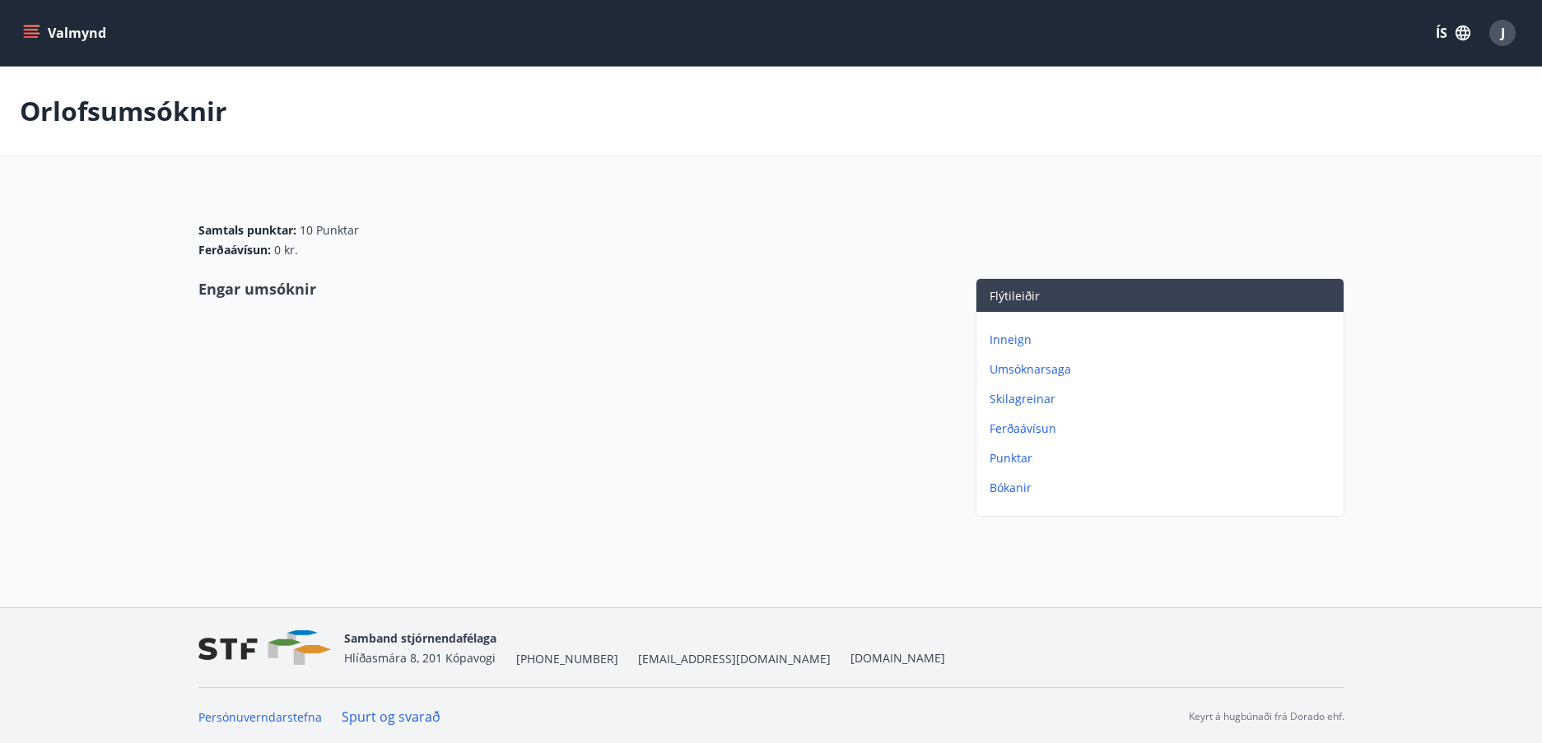
click at [1012, 338] on p "Inneign" at bounding box center [1162, 340] width 347 height 16
click at [1010, 342] on p "Umsóknarsaga" at bounding box center [1162, 340] width 347 height 16
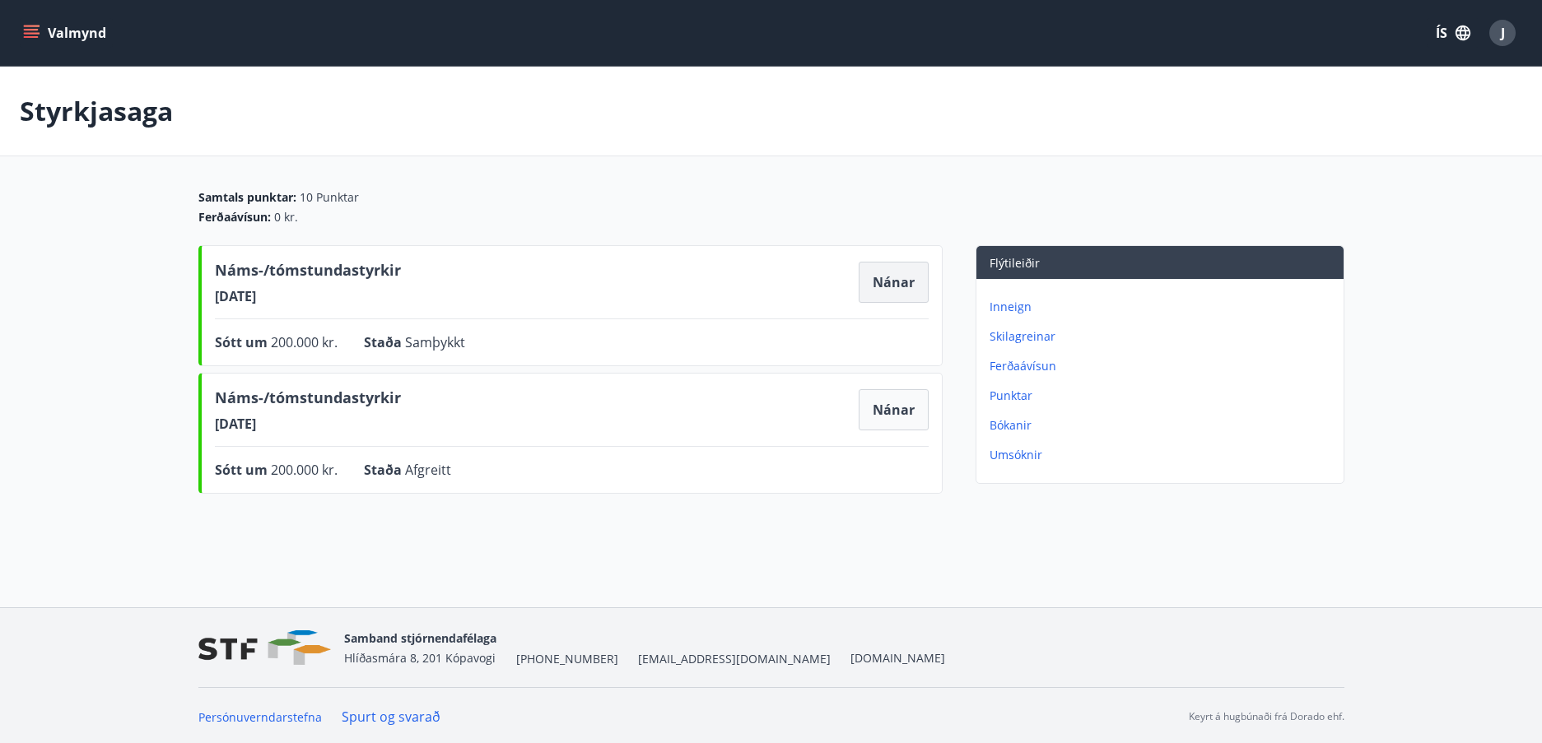
click at [898, 283] on button "Nánar" at bounding box center [893, 282] width 70 height 41
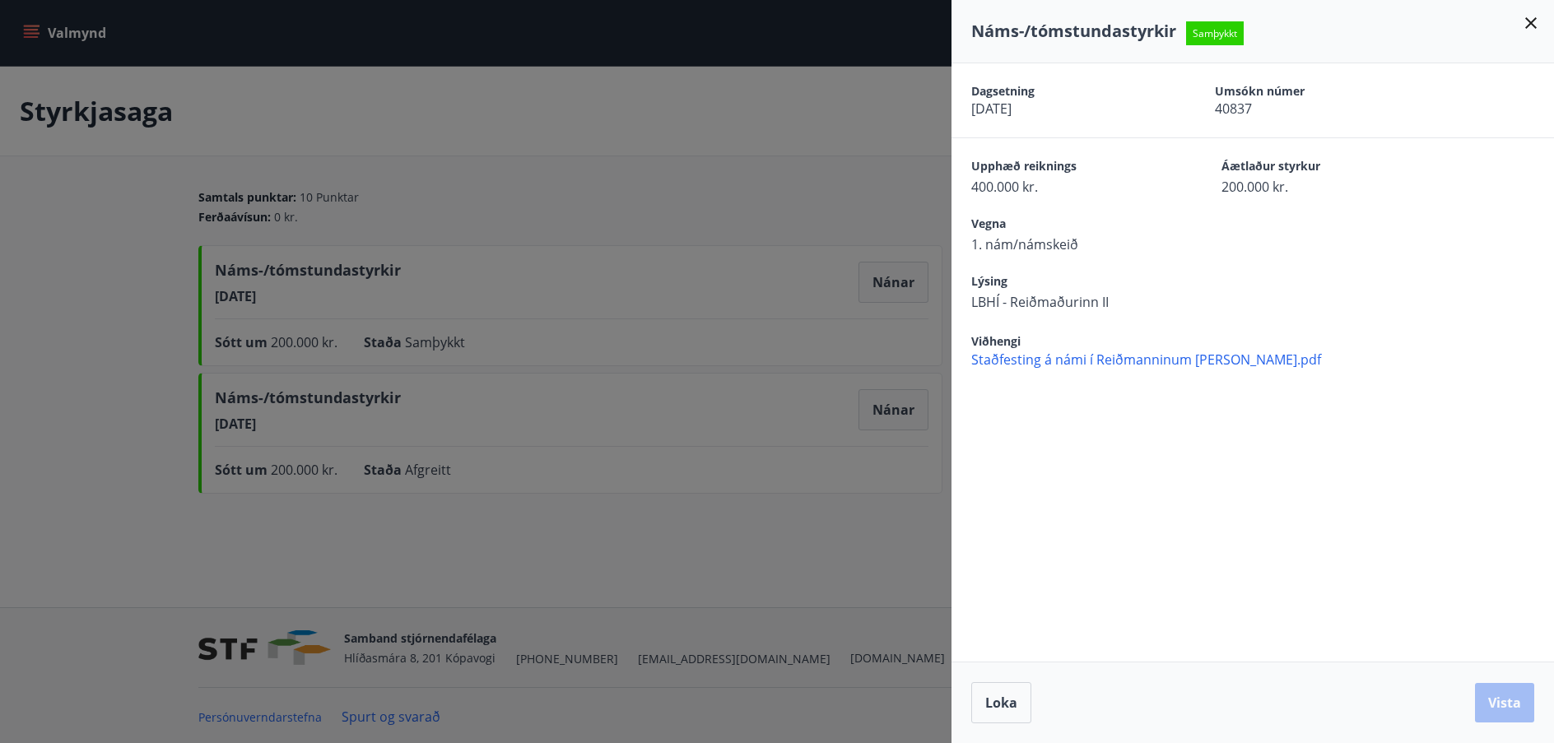
click at [1527, 23] on icon at bounding box center [1531, 23] width 20 height 20
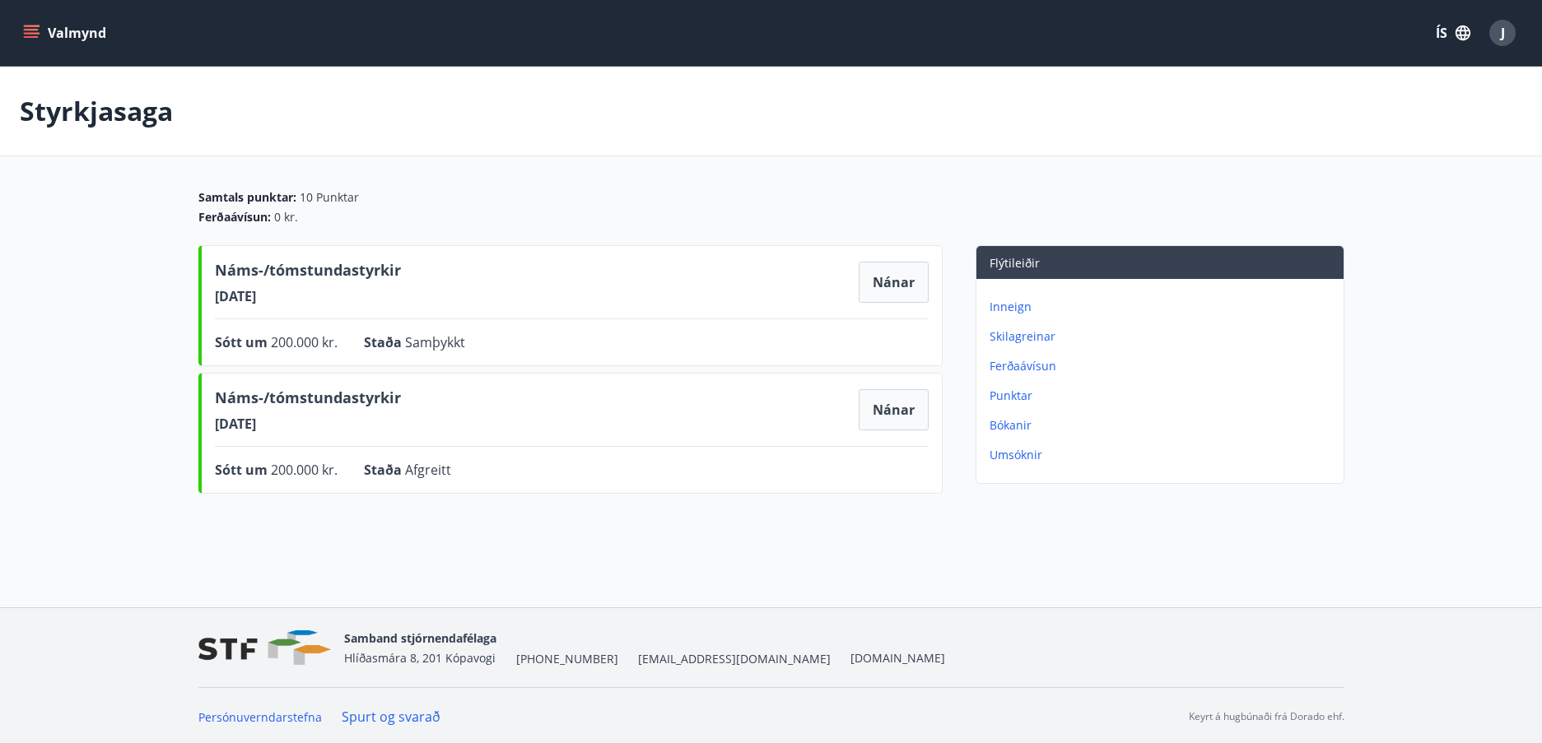
click at [40, 25] on button "Valmynd" at bounding box center [66, 33] width 93 height 30
click at [528, 124] on div "Styrkjasaga" at bounding box center [771, 112] width 1542 height 90
click at [1011, 337] on p "Skilagreinar" at bounding box center [1162, 336] width 347 height 16
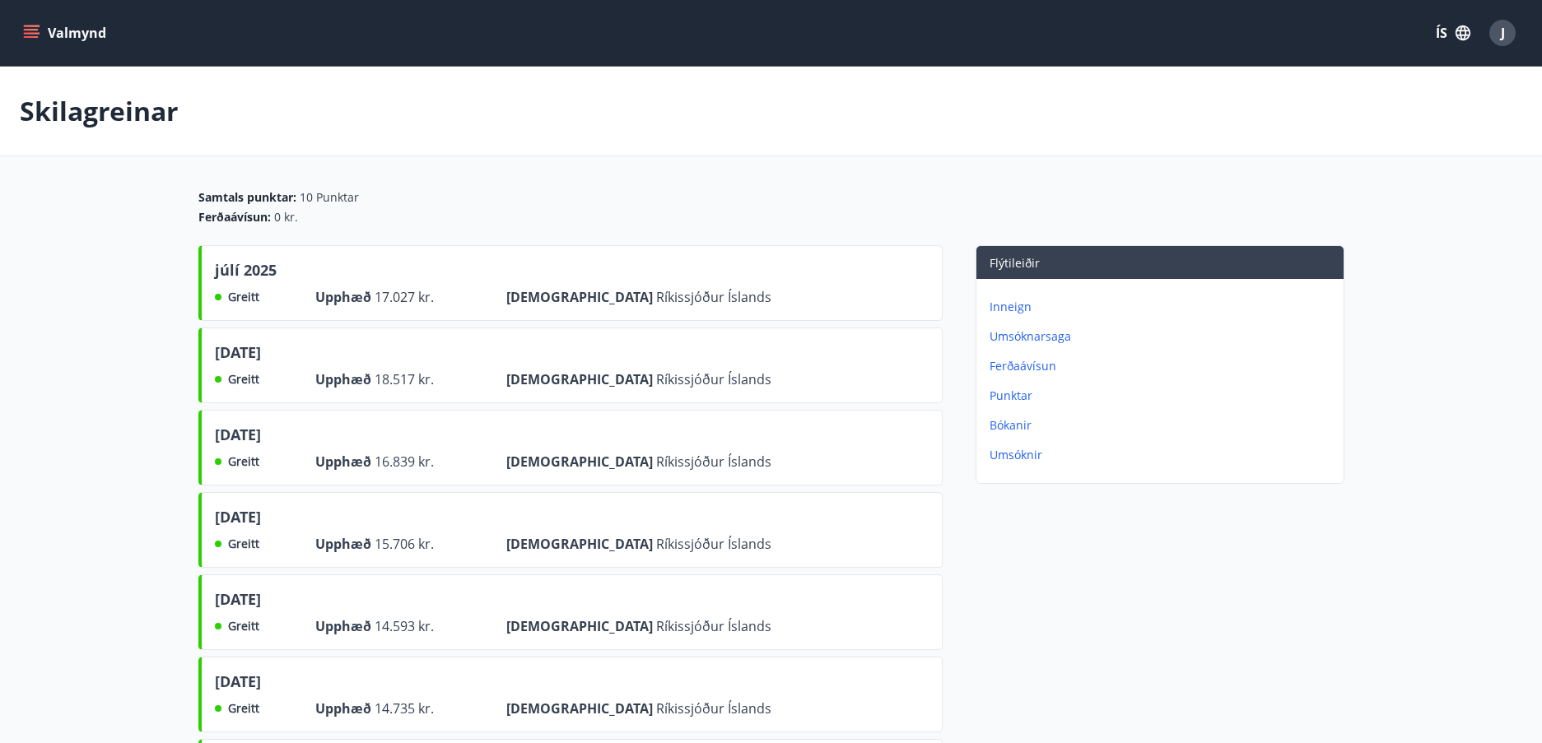
click at [998, 428] on p "Bókanir" at bounding box center [1162, 425] width 347 height 16
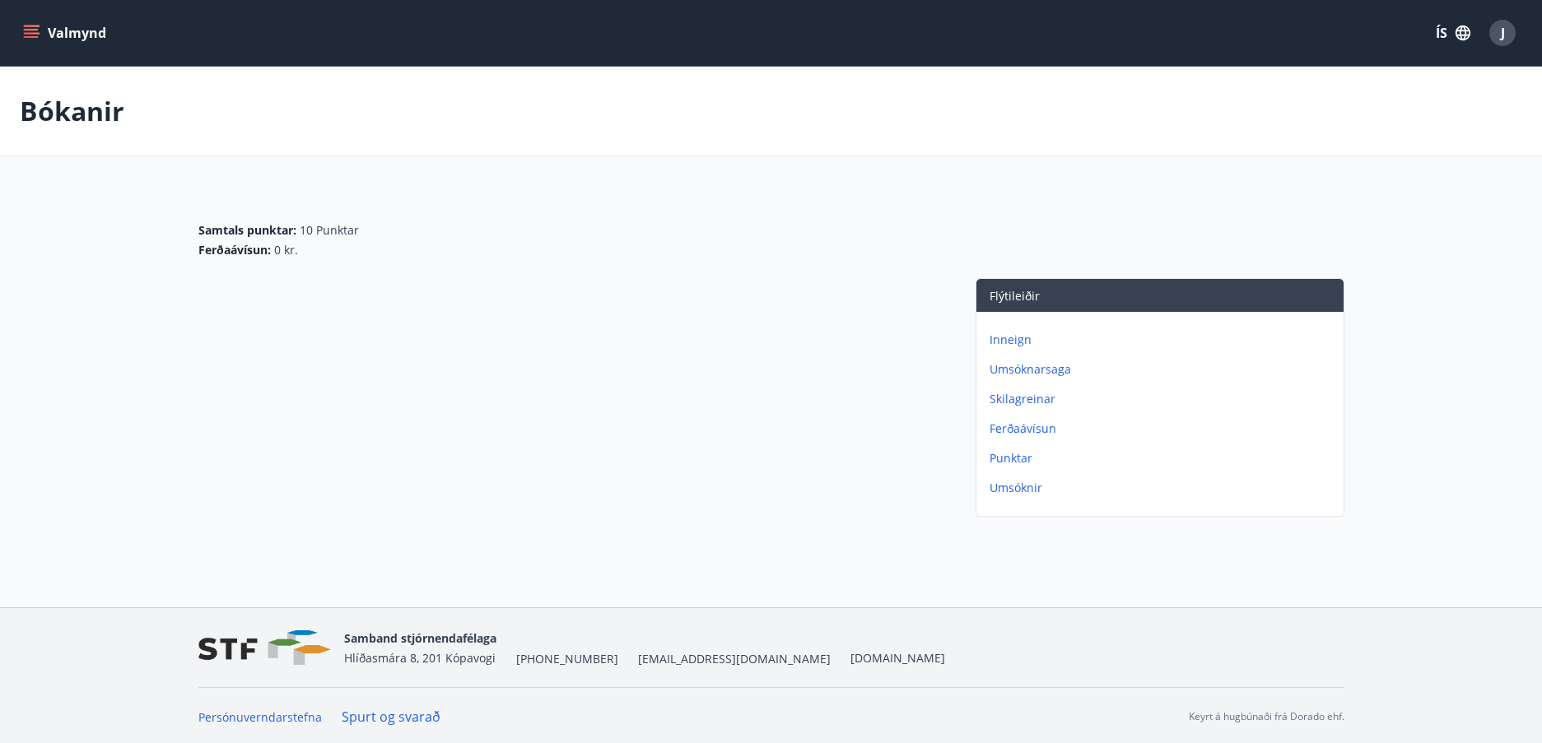
click at [1009, 486] on p "Umsóknir" at bounding box center [1162, 488] width 347 height 16
click at [999, 462] on p "Punktar" at bounding box center [1162, 458] width 347 height 16
click at [1009, 422] on p "Ferðaávísun" at bounding box center [1162, 429] width 347 height 16
click at [1013, 402] on p "Skilagreinar" at bounding box center [1162, 399] width 347 height 16
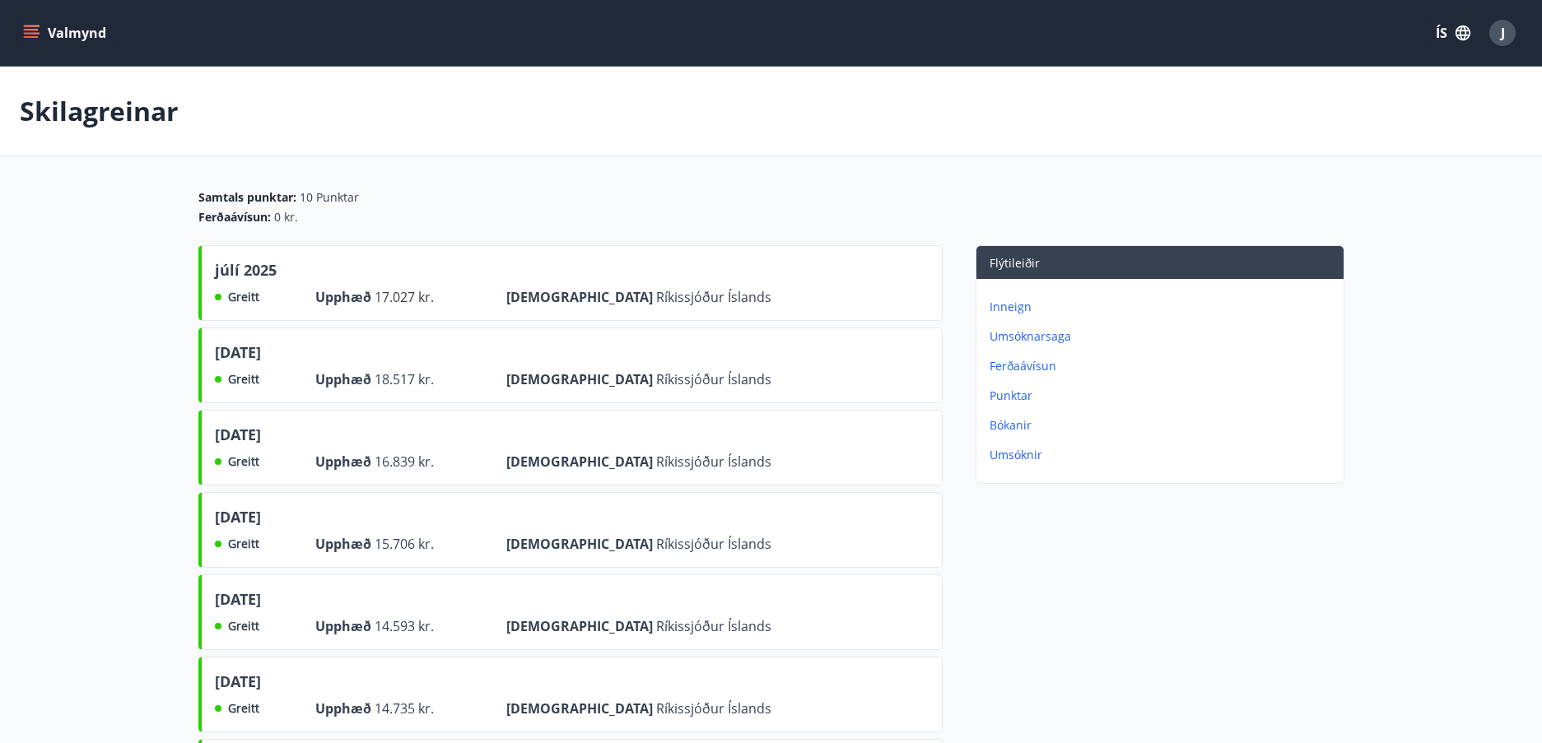
click at [998, 390] on p "Punktar" at bounding box center [1162, 396] width 347 height 16
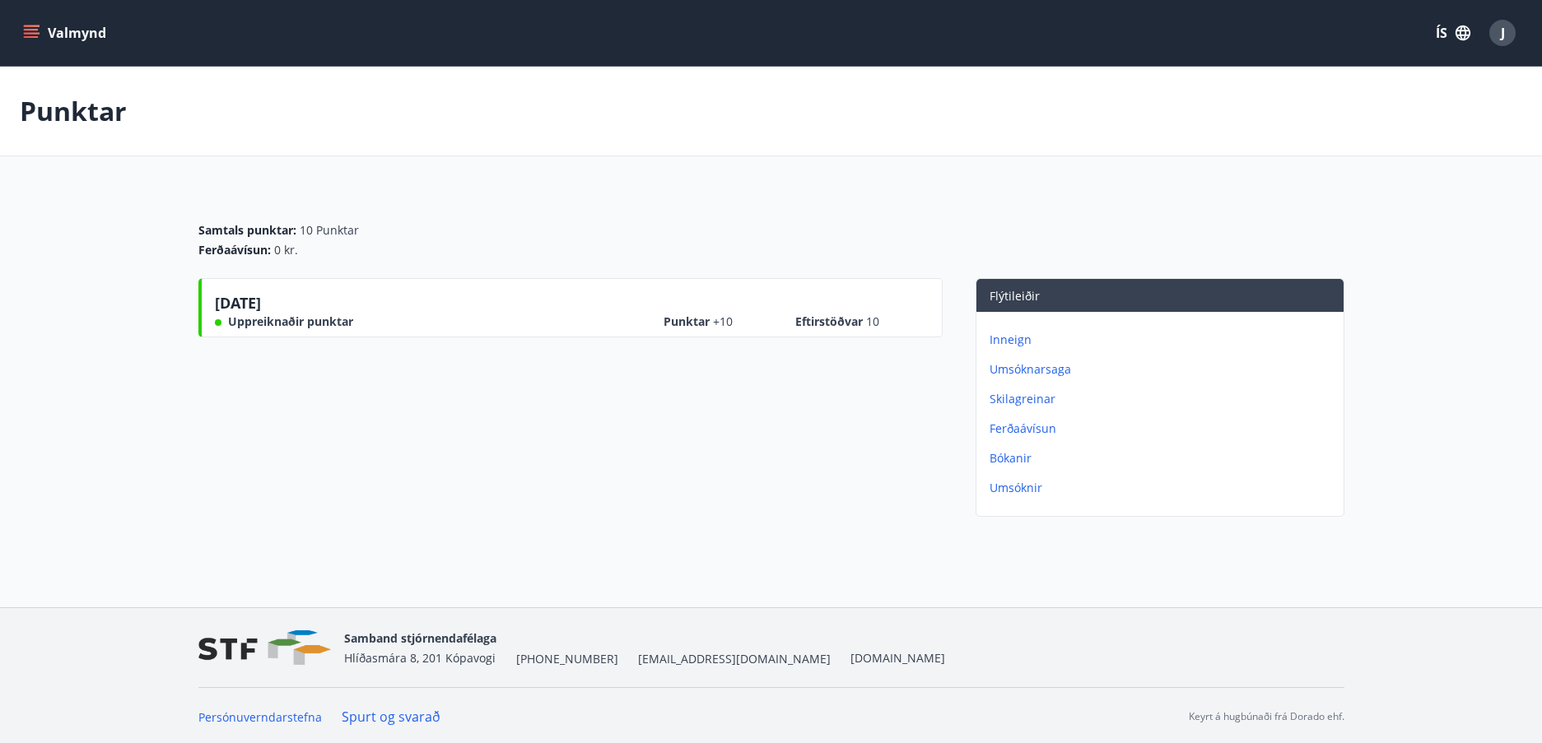
click at [1016, 400] on p "Skilagreinar" at bounding box center [1162, 399] width 347 height 16
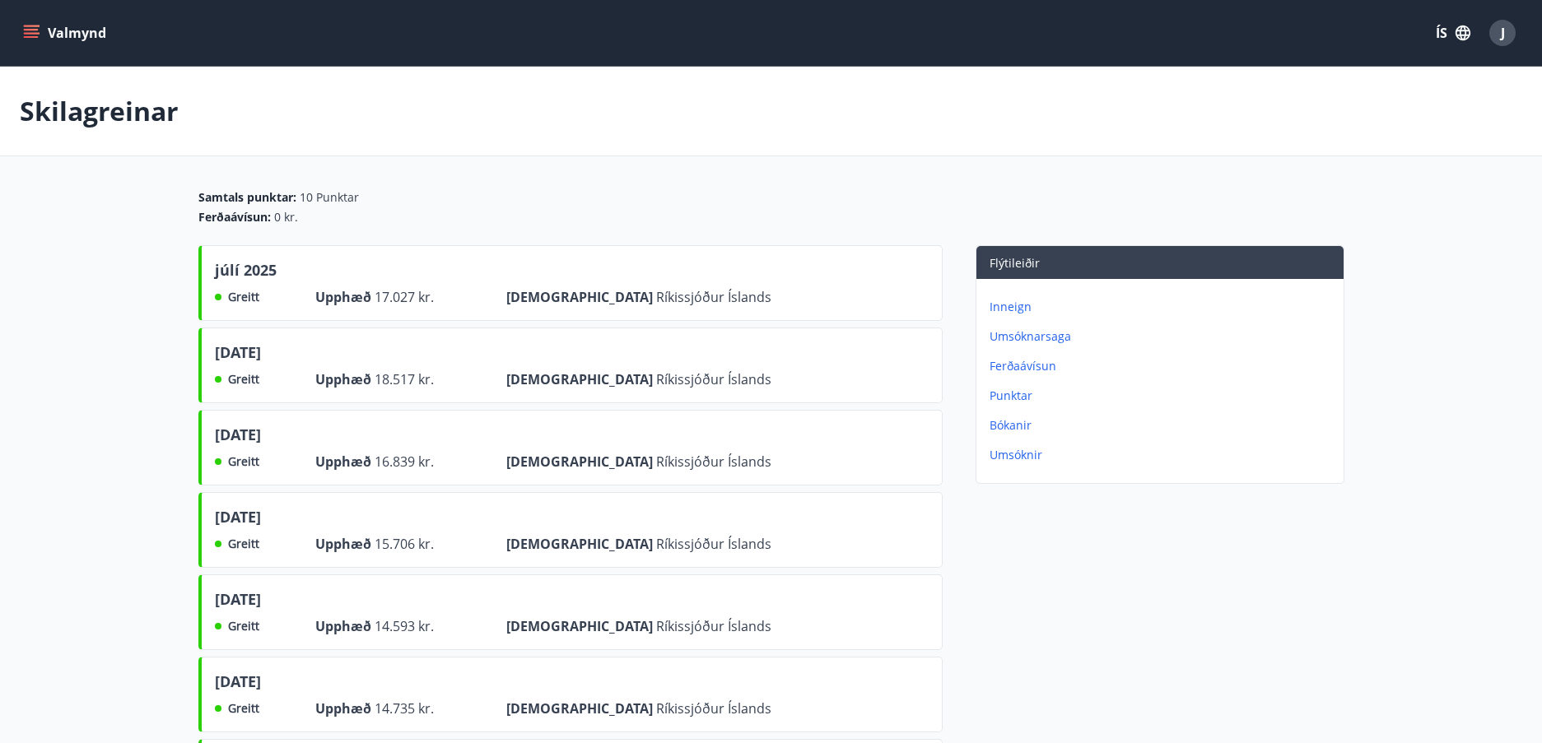
click at [1013, 337] on p "Umsóknarsaga" at bounding box center [1162, 336] width 347 height 16
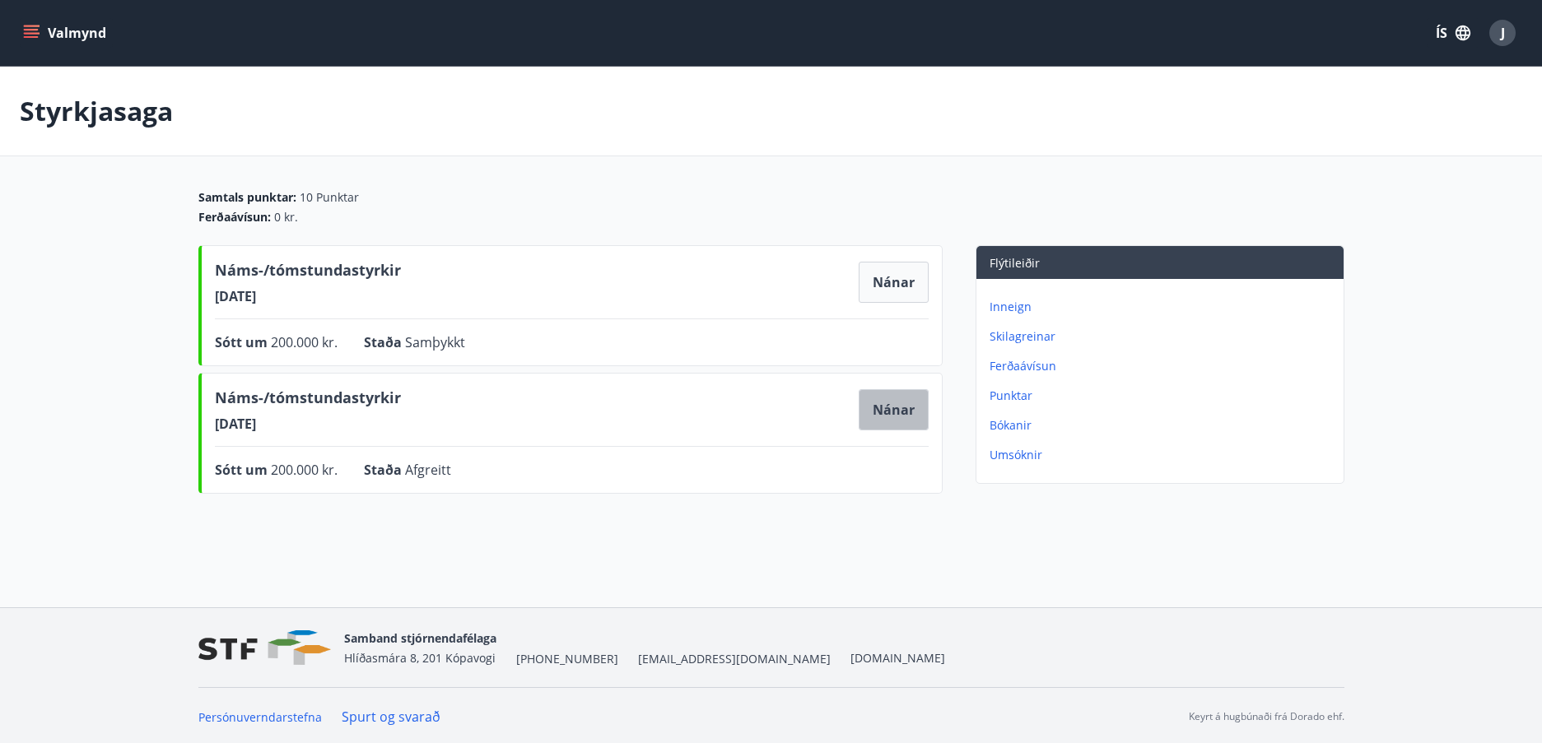
click at [904, 412] on button "Nánar" at bounding box center [893, 409] width 70 height 41
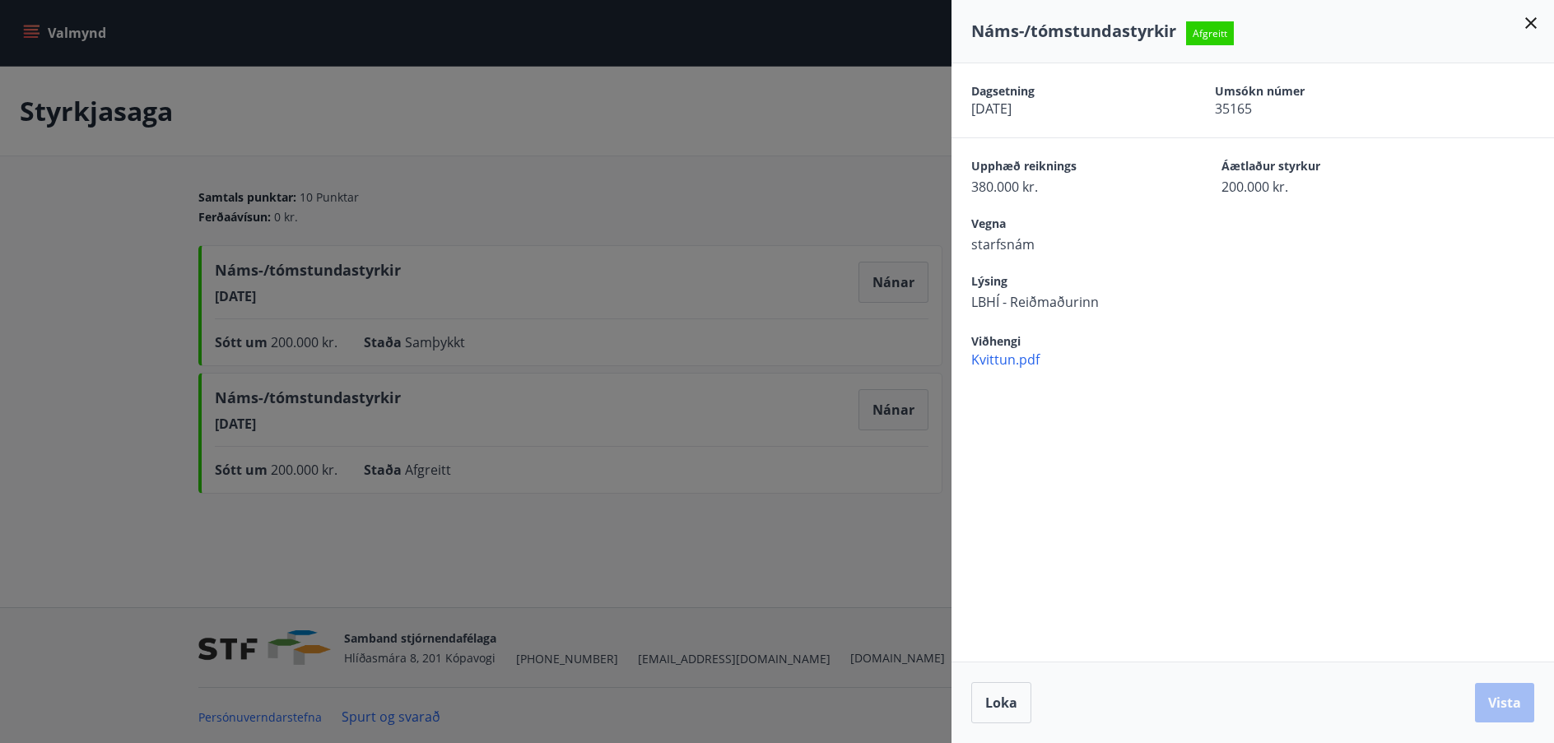
click at [1530, 19] on icon at bounding box center [1531, 23] width 20 height 20
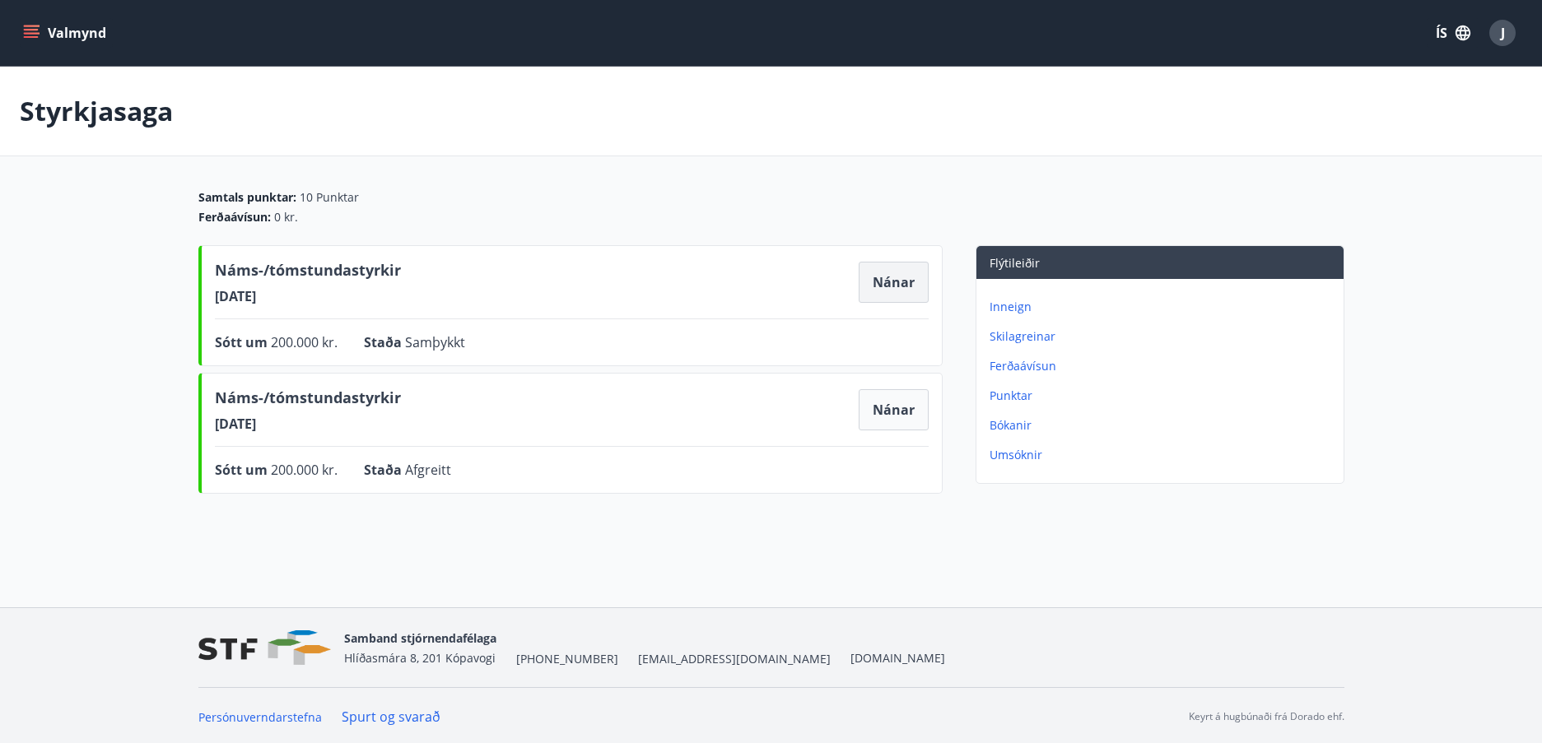
click at [904, 281] on button "Nánar" at bounding box center [893, 282] width 70 height 41
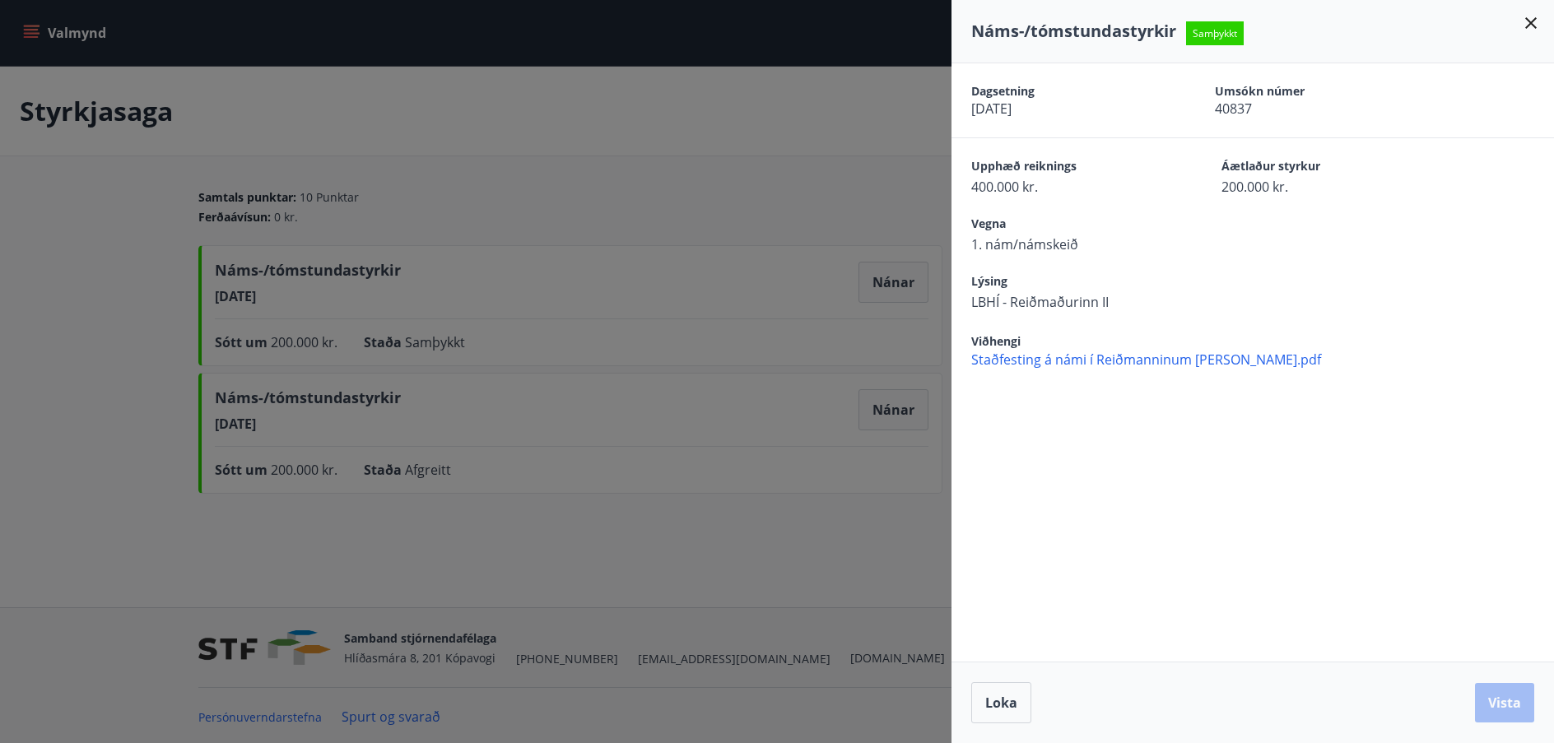
click at [1106, 361] on span "Staðfesting á námi í Reiðmanninum II_Jóhannes Ingi Bjo_rnsson.pdf" at bounding box center [1262, 360] width 583 height 18
click at [1532, 18] on icon at bounding box center [1531, 23] width 20 height 20
